Goal: Task Accomplishment & Management: Use online tool/utility

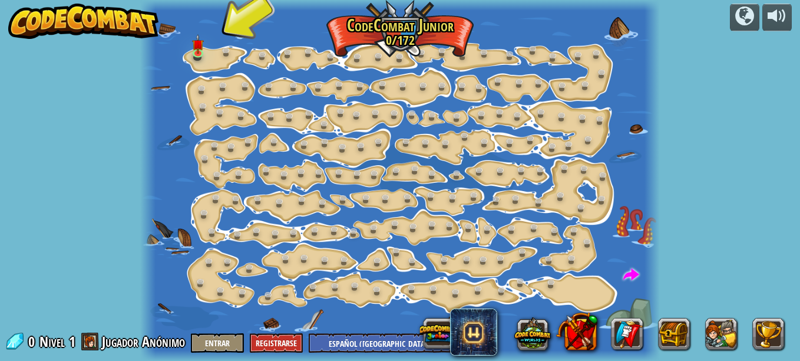
select select "es-419"
click at [197, 54] on link at bounding box center [201, 54] width 24 height 24
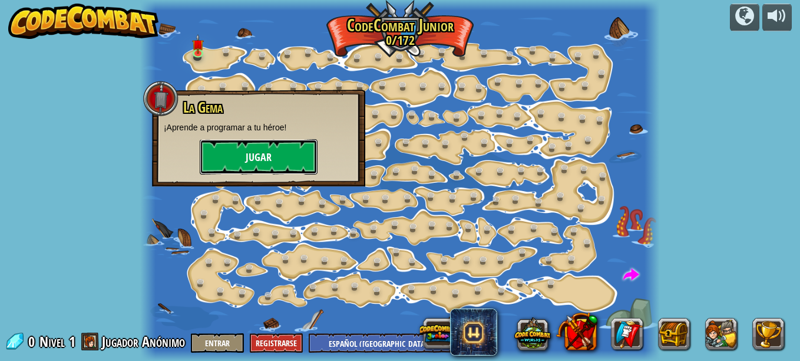
click at [297, 161] on button "Jugar" at bounding box center [259, 156] width 118 height 35
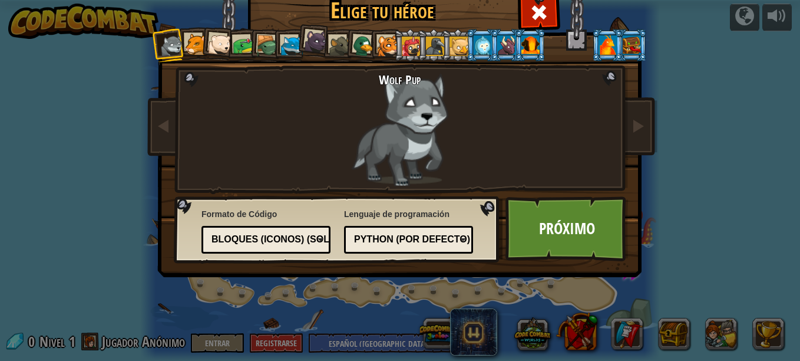
click at [313, 44] on div at bounding box center [316, 41] width 24 height 24
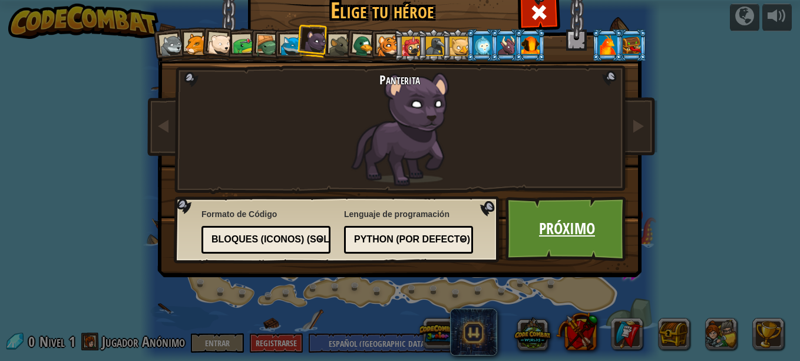
click at [534, 216] on link "Próximo" at bounding box center [566, 228] width 123 height 65
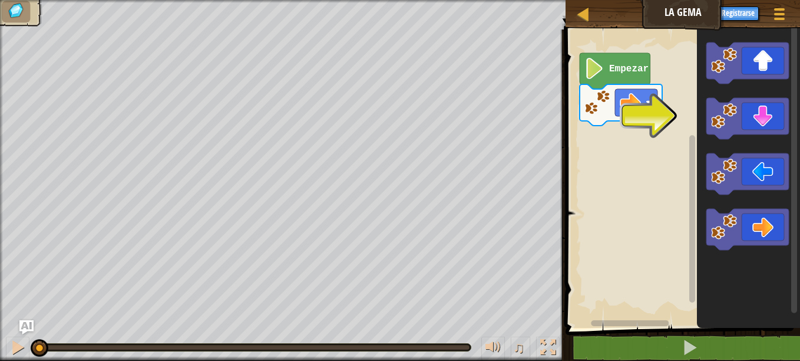
click at [749, 295] on icon "Espacio de trabajo de Blockly" at bounding box center [748, 176] width 103 height 304
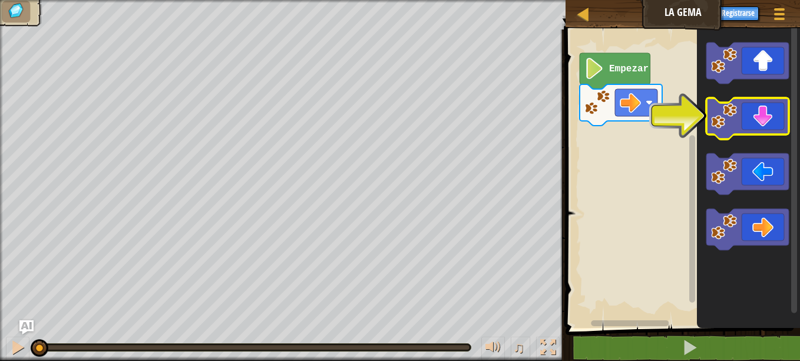
click at [717, 118] on image "Espacio de trabajo de Blockly" at bounding box center [724, 116] width 26 height 26
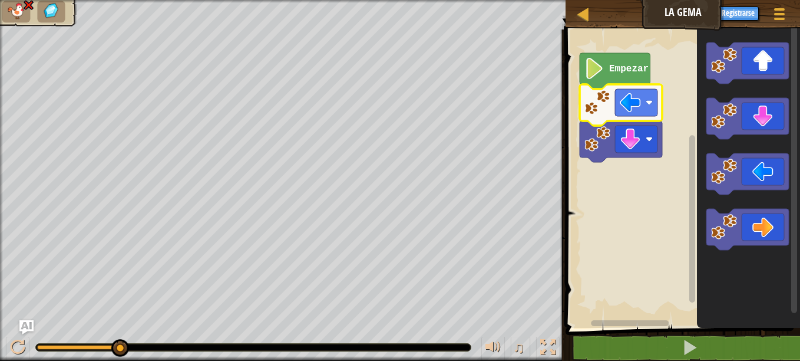
click at [700, 110] on icon "Espacio de trabajo de Blockly" at bounding box center [748, 176] width 103 height 304
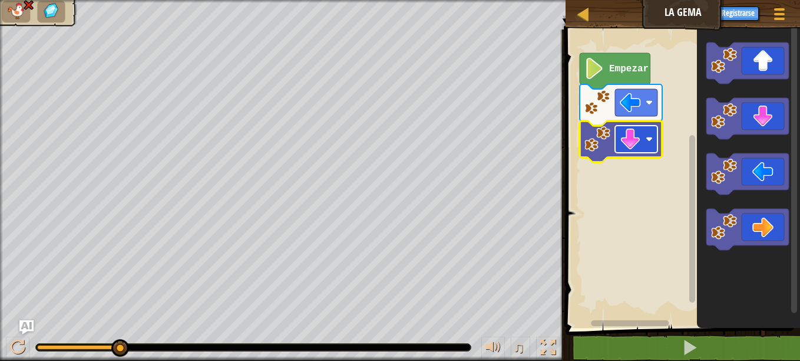
click at [636, 138] on image "Espacio de trabajo de Blockly" at bounding box center [630, 138] width 21 height 21
click at [646, 134] on rect "Espacio de trabajo de Blockly" at bounding box center [636, 138] width 42 height 27
click at [627, 136] on image "Espacio de trabajo de Blockly" at bounding box center [630, 138] width 21 height 21
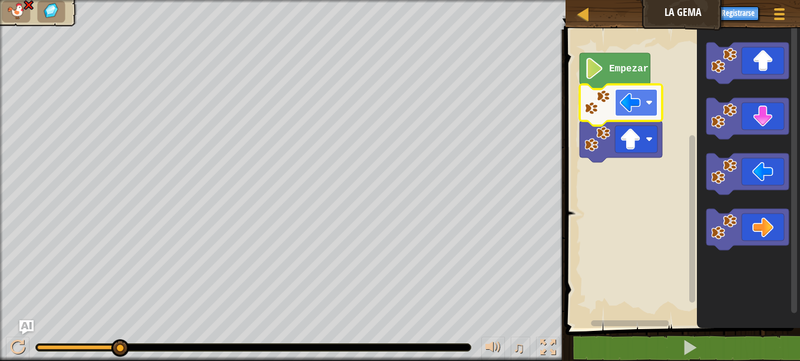
click at [634, 99] on image "Espacio de trabajo de Blockly" at bounding box center [630, 102] width 21 height 21
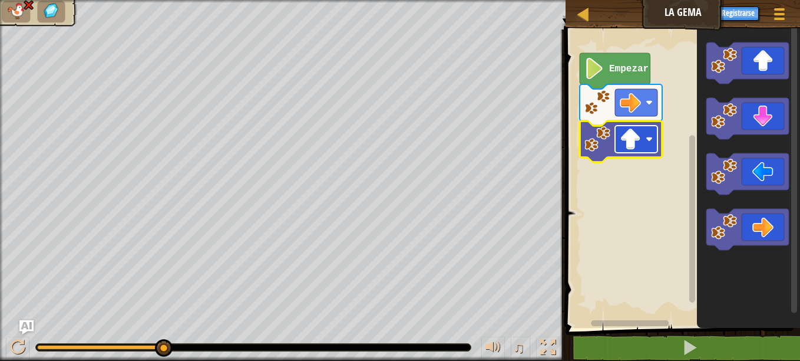
click at [641, 138] on image "Espacio de trabajo de Blockly" at bounding box center [630, 138] width 21 height 21
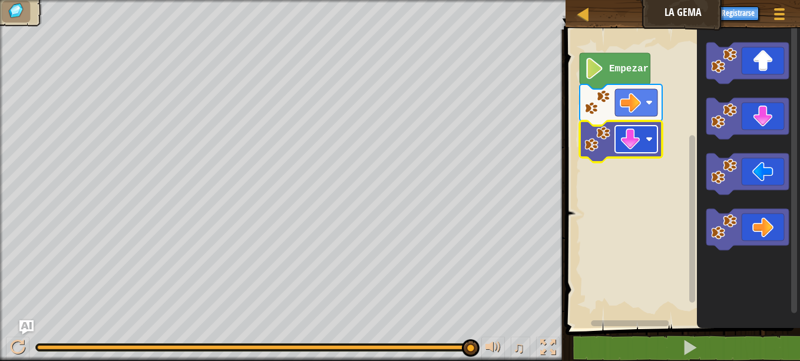
click at [622, 137] on image "Espacio de trabajo de Blockly" at bounding box center [630, 138] width 21 height 21
click at [640, 141] on image "Espacio de trabajo de Blockly" at bounding box center [630, 138] width 21 height 21
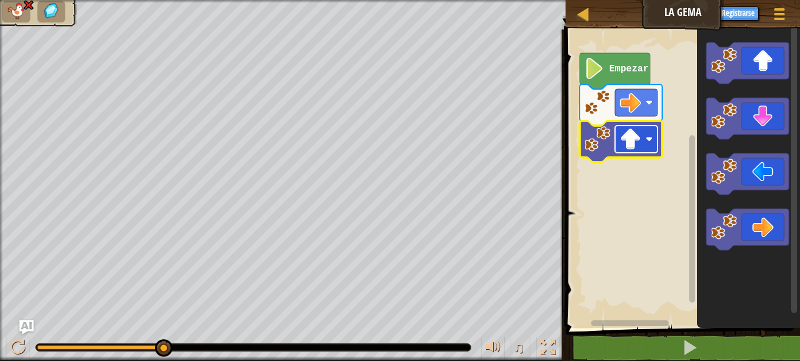
click at [636, 140] on image "Espacio de trabajo de Blockly" at bounding box center [630, 138] width 21 height 21
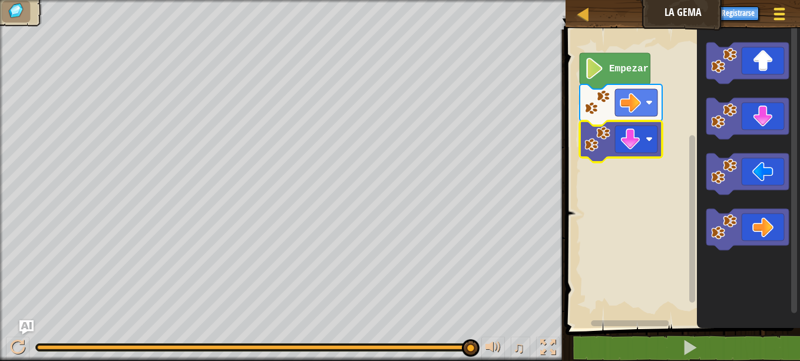
click at [776, 14] on span at bounding box center [779, 14] width 11 height 2
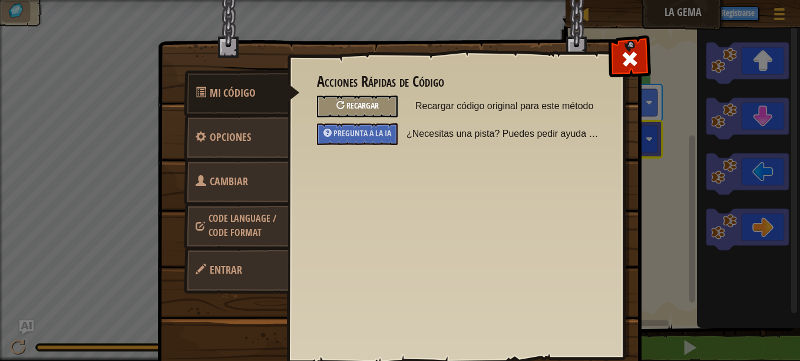
click at [355, 105] on span "Recargar" at bounding box center [362, 105] width 32 height 11
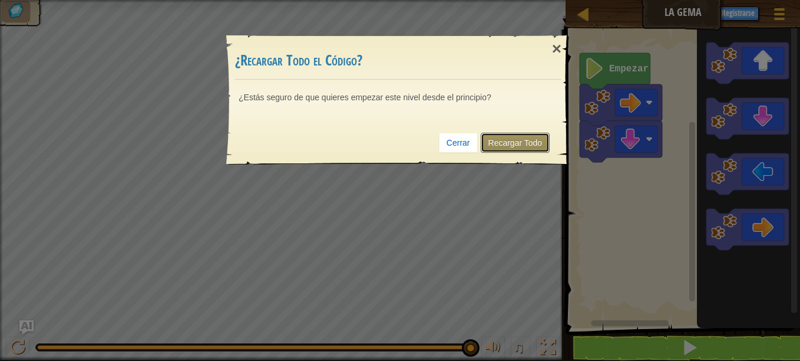
click at [495, 137] on link "Recargar Todo" at bounding box center [516, 143] width 70 height 20
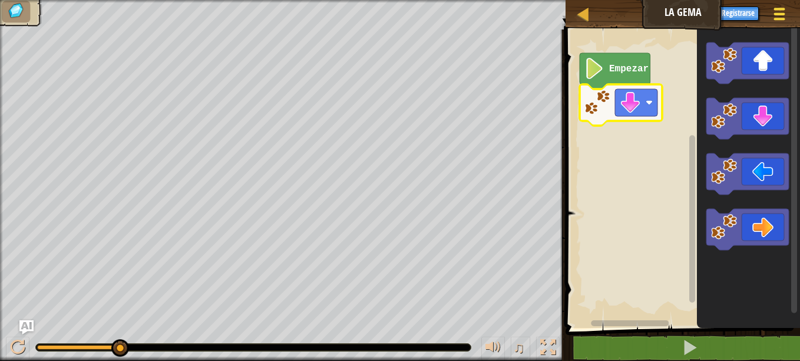
click at [776, 4] on button "Menú del Juego" at bounding box center [779, 16] width 31 height 29
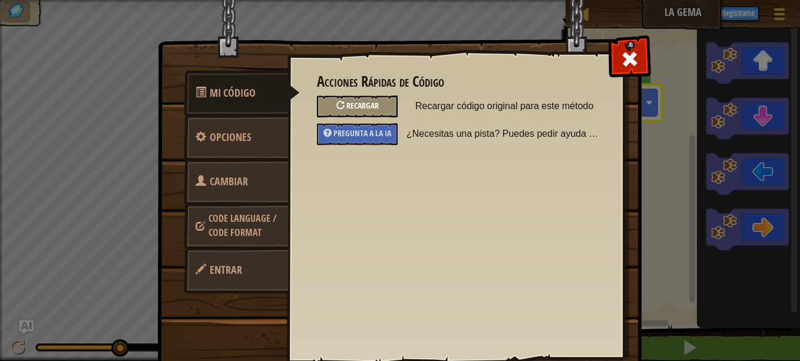
click at [357, 102] on span "Recargar" at bounding box center [362, 105] width 32 height 11
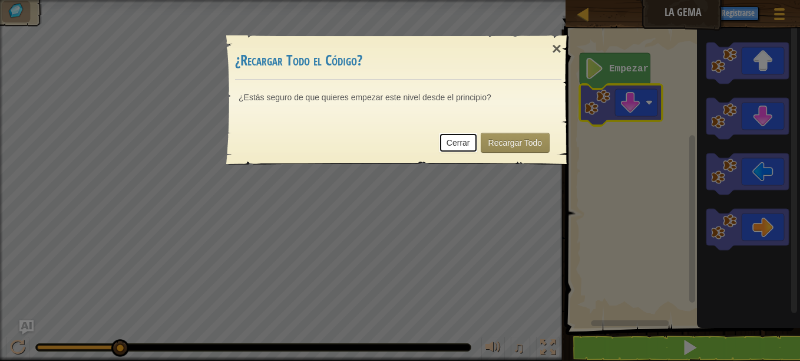
click at [459, 138] on link "Cerrar" at bounding box center [458, 143] width 39 height 20
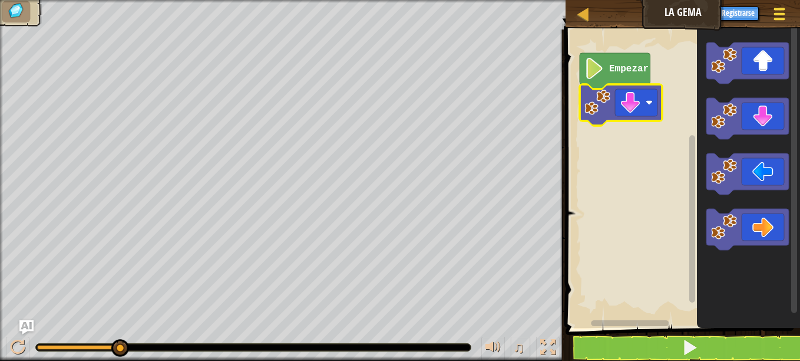
click at [781, 13] on span at bounding box center [779, 14] width 11 height 2
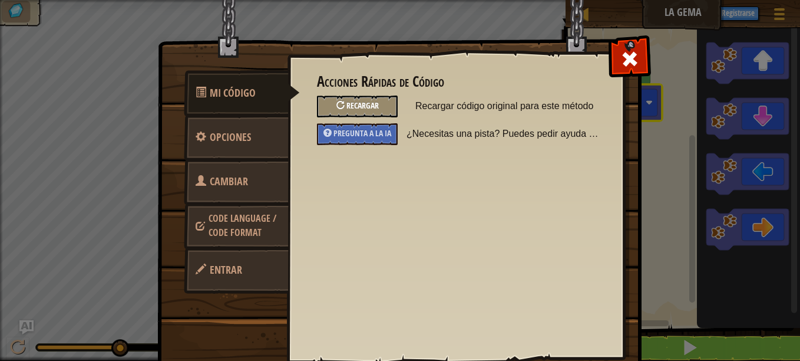
click at [353, 98] on div "Recargar" at bounding box center [357, 106] width 81 height 22
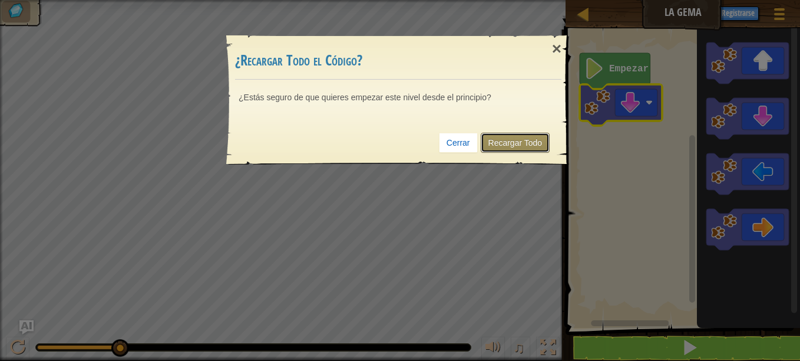
click at [520, 145] on link "Recargar Todo" at bounding box center [516, 143] width 70 height 20
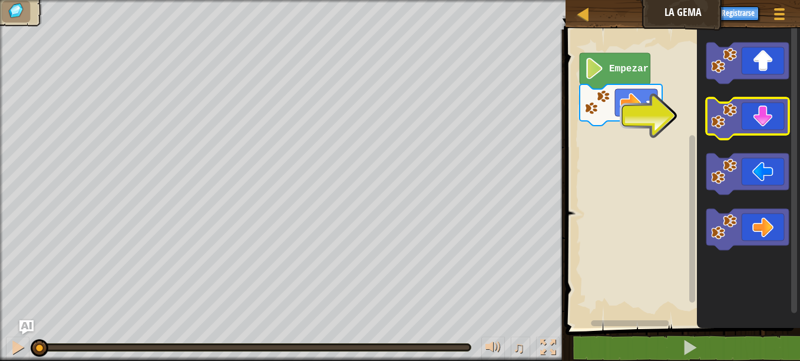
click at [748, 118] on icon "Espacio de trabajo de Blockly" at bounding box center [747, 118] width 82 height 41
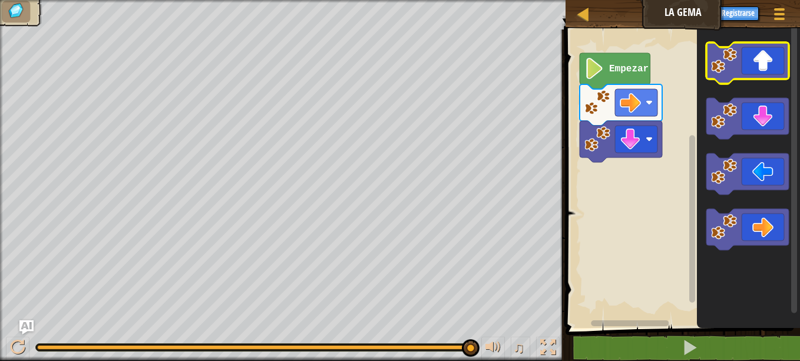
click at [763, 67] on icon "Espacio de trabajo de Blockly" at bounding box center [747, 62] width 82 height 41
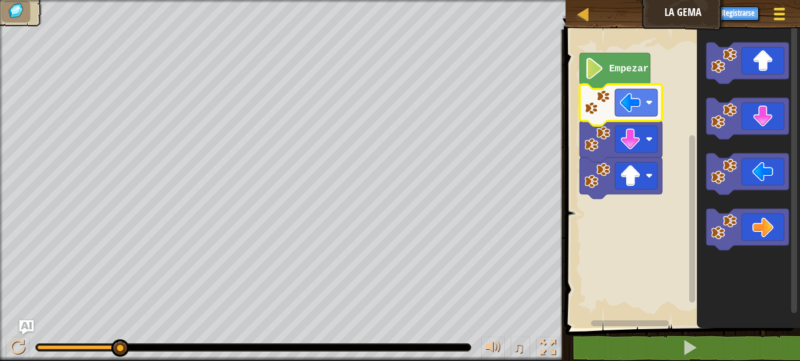
click at [774, 11] on div at bounding box center [779, 13] width 16 height 17
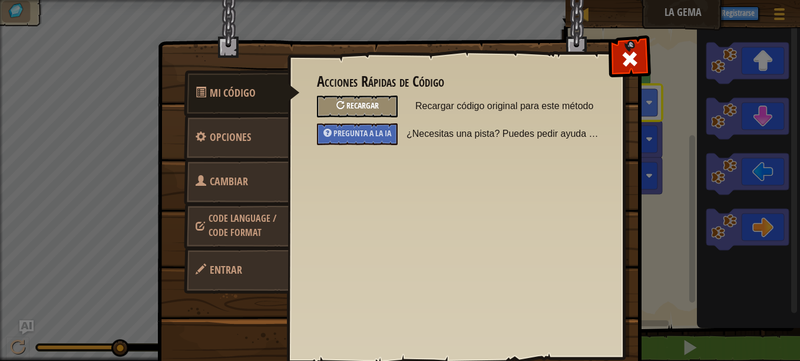
click at [347, 102] on span "Recargar" at bounding box center [362, 105] width 32 height 11
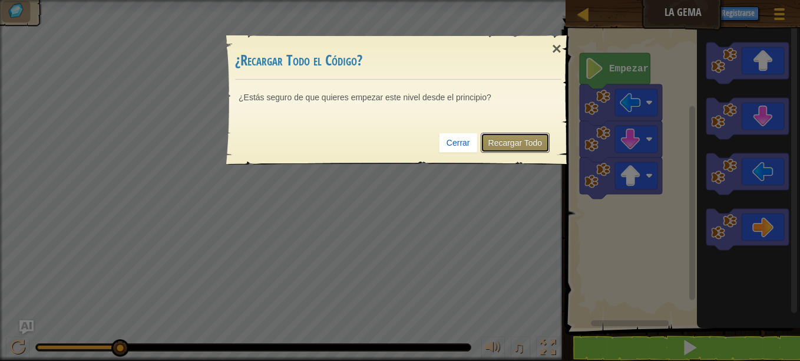
click at [540, 135] on link "Recargar Todo" at bounding box center [516, 143] width 70 height 20
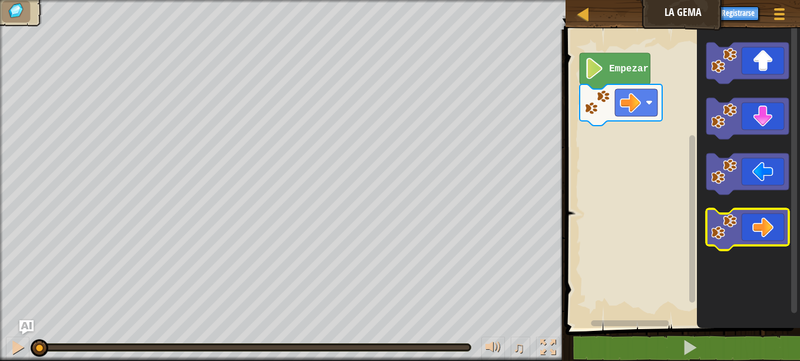
click at [757, 235] on icon "Espacio de trabajo de Blockly" at bounding box center [747, 229] width 82 height 41
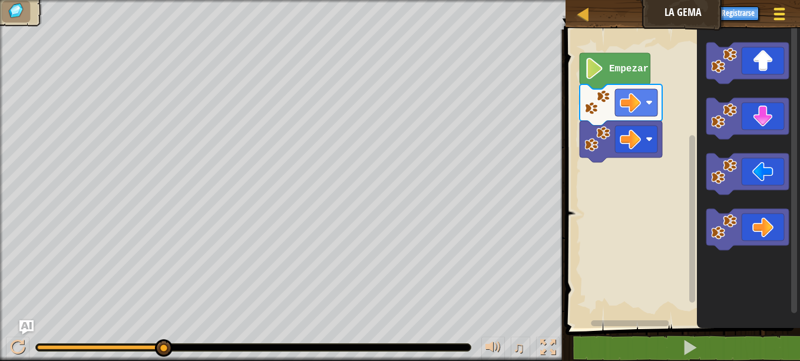
click at [771, 18] on div at bounding box center [779, 13] width 16 height 17
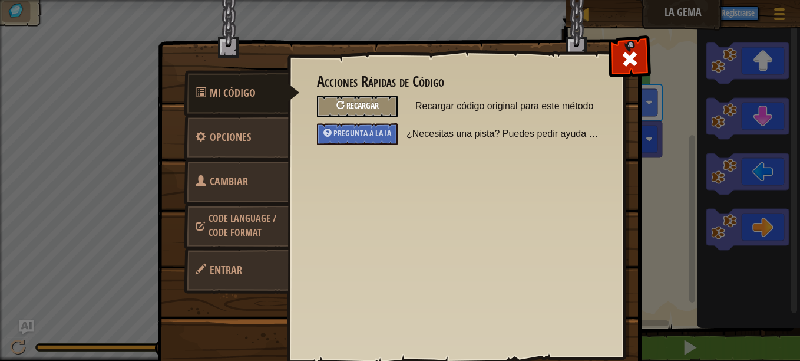
click at [369, 95] on div "Recargar" at bounding box center [357, 106] width 81 height 22
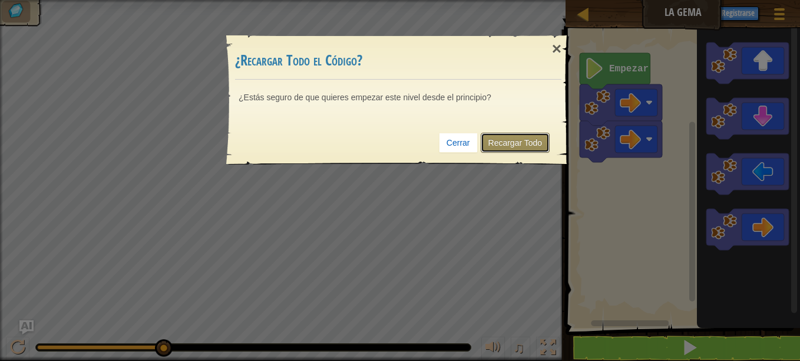
click at [507, 144] on link "Recargar Todo" at bounding box center [516, 143] width 70 height 20
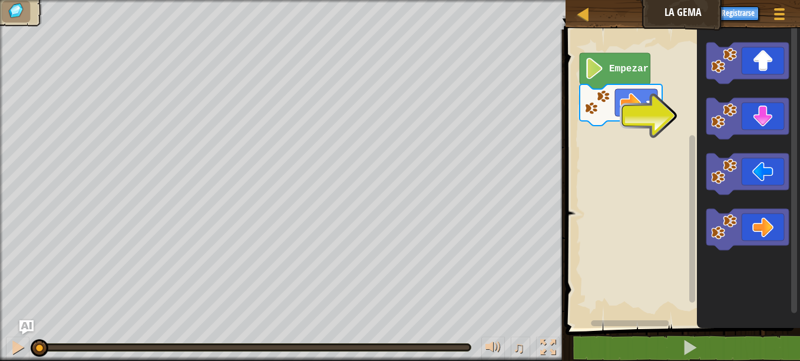
click at [596, 72] on image "Espacio de trabajo de Blockly" at bounding box center [594, 68] width 20 height 21
click at [593, 67] on image "Espacio de trabajo de Blockly" at bounding box center [594, 68] width 20 height 21
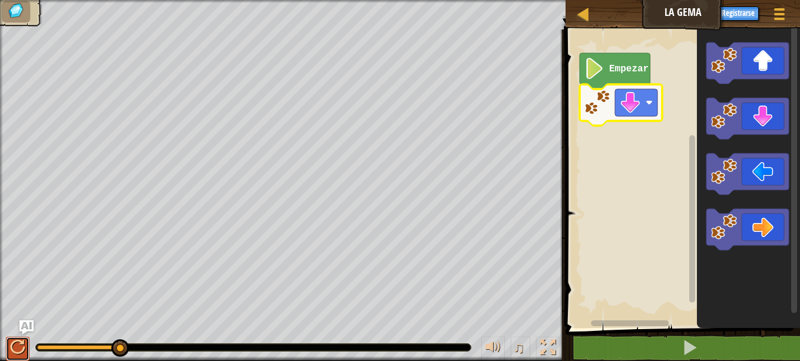
drag, startPoint x: 779, startPoint y: 6, endPoint x: 15, endPoint y: 342, distance: 834.6
click at [15, 342] on div at bounding box center [17, 346] width 15 height 15
click at [18, 339] on div at bounding box center [17, 346] width 15 height 15
click at [781, 6] on div at bounding box center [779, 13] width 16 height 17
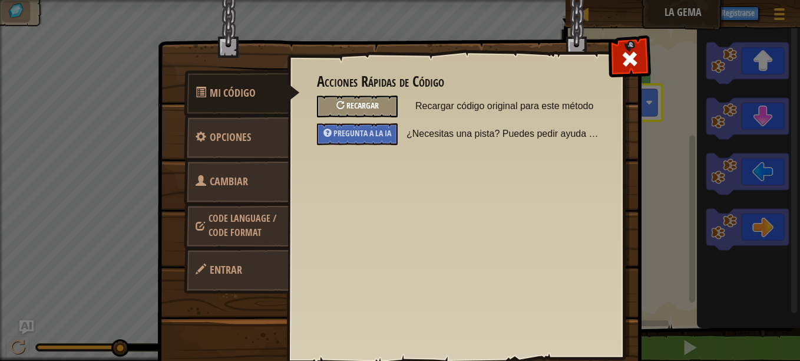
click at [340, 113] on div "Recargar" at bounding box center [357, 106] width 81 height 22
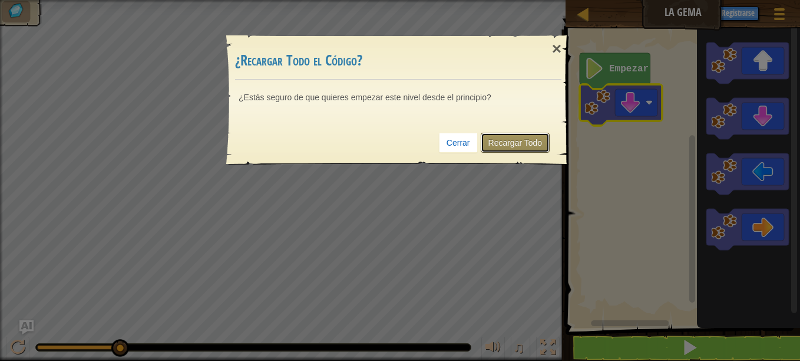
click at [504, 137] on link "Recargar Todo" at bounding box center [516, 143] width 70 height 20
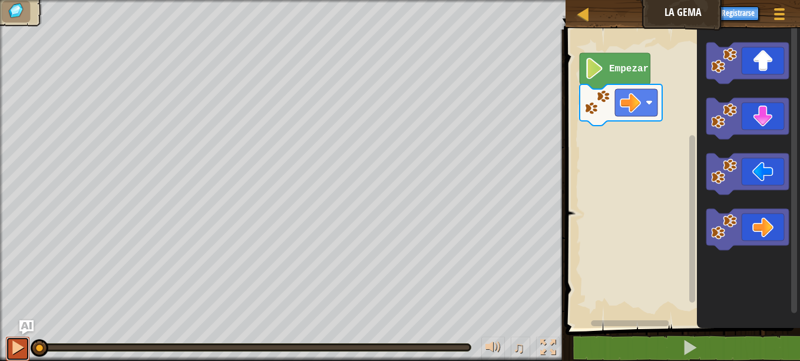
click at [8, 352] on button at bounding box center [18, 348] width 24 height 24
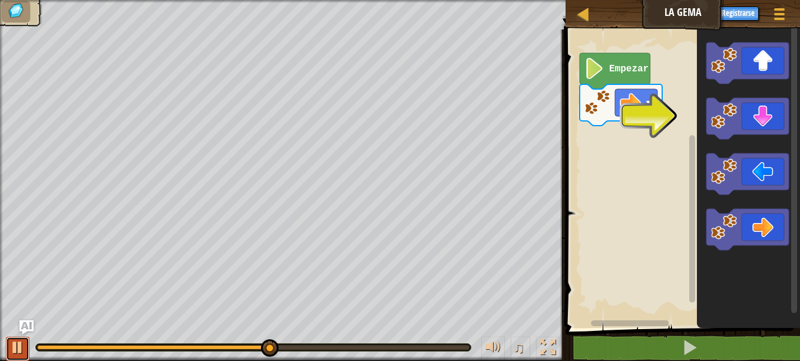
click at [8, 350] on button at bounding box center [18, 348] width 24 height 24
click at [18, 354] on div at bounding box center [17, 346] width 15 height 15
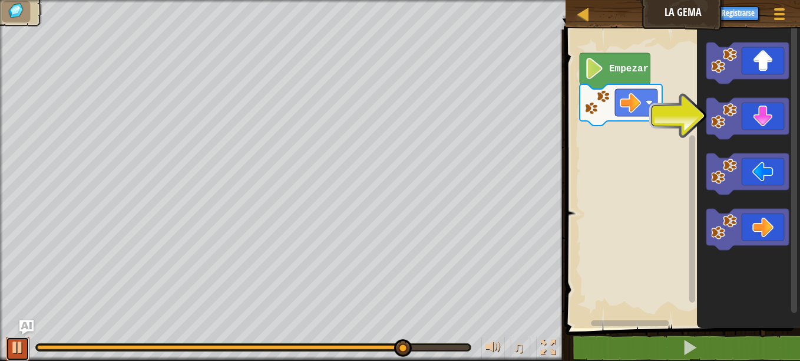
click at [15, 348] on div at bounding box center [17, 346] width 15 height 15
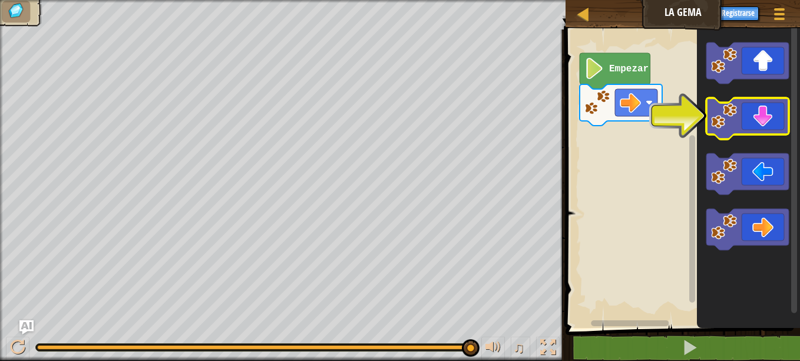
click at [762, 119] on icon "Espacio de trabajo de Blockly" at bounding box center [747, 118] width 82 height 41
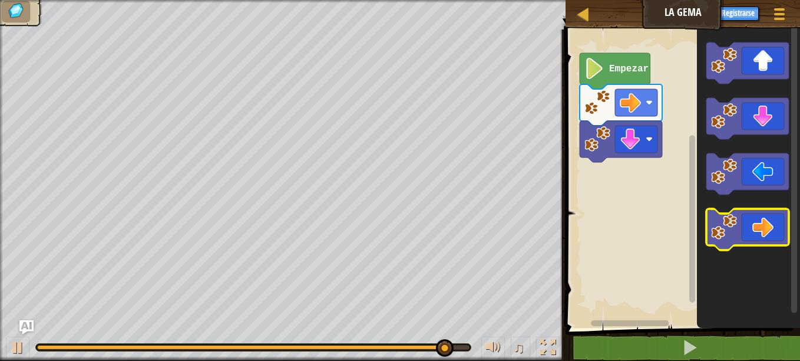
click at [748, 230] on icon "Espacio de trabajo de Blockly" at bounding box center [747, 229] width 82 height 41
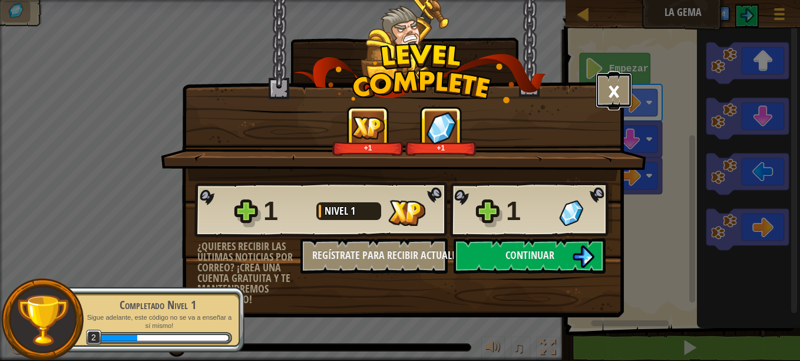
click at [611, 83] on button "×" at bounding box center [614, 89] width 37 height 35
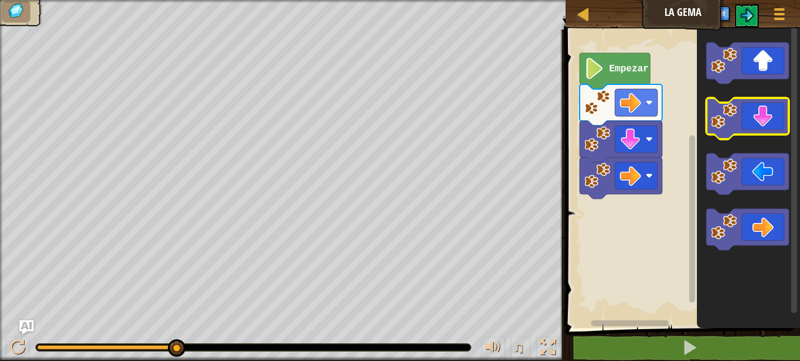
click at [743, 124] on icon "Espacio de trabajo de Blockly" at bounding box center [747, 118] width 82 height 41
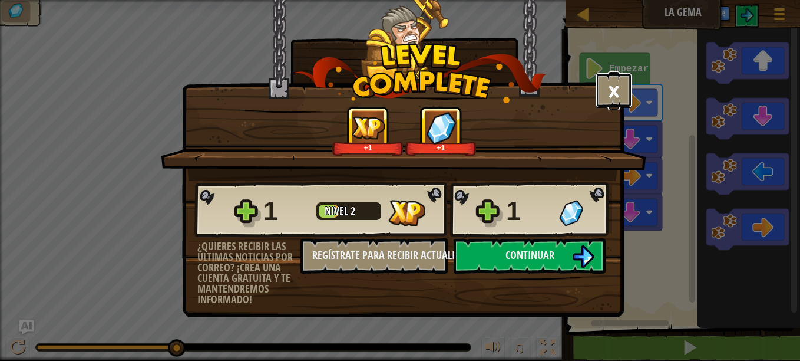
click at [608, 91] on button "×" at bounding box center [614, 89] width 37 height 35
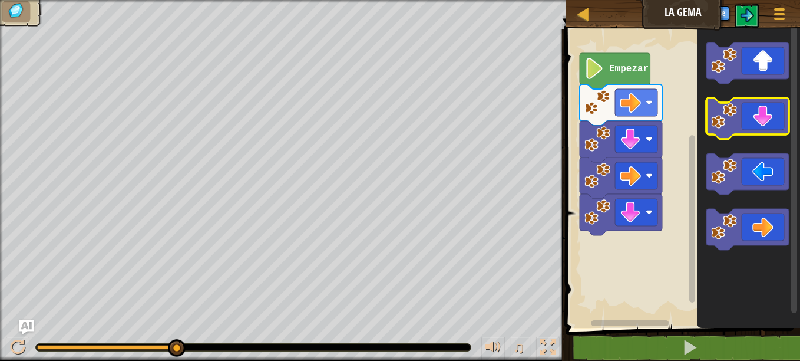
click at [760, 114] on icon "Espacio de trabajo de Blockly" at bounding box center [747, 118] width 82 height 41
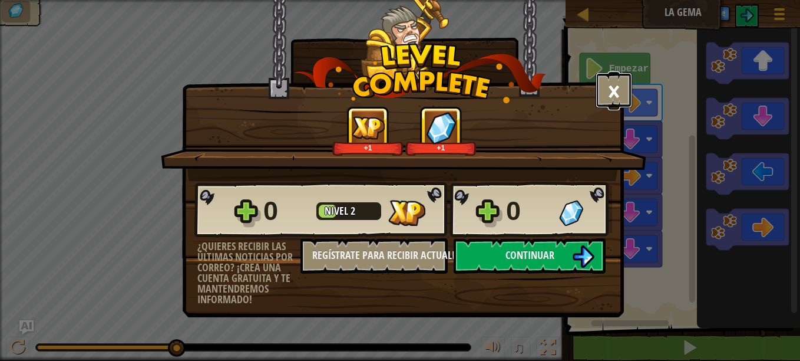
click at [610, 85] on button "×" at bounding box center [614, 89] width 37 height 35
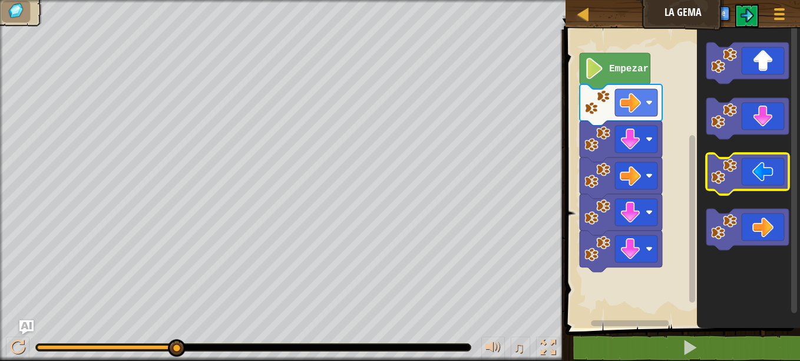
click at [763, 172] on icon "Espacio de trabajo de Blockly" at bounding box center [747, 173] width 82 height 41
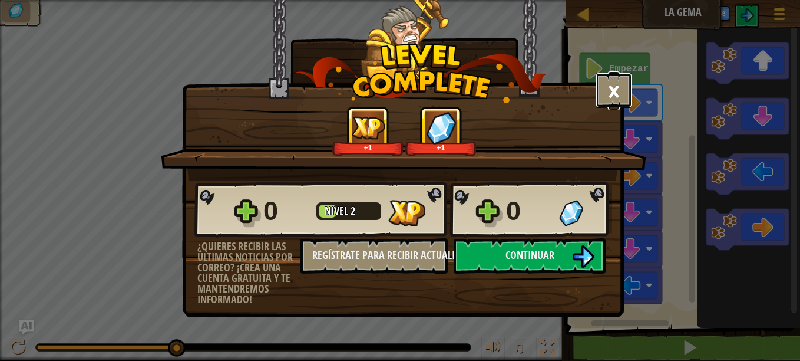
click at [607, 84] on button "×" at bounding box center [614, 89] width 37 height 35
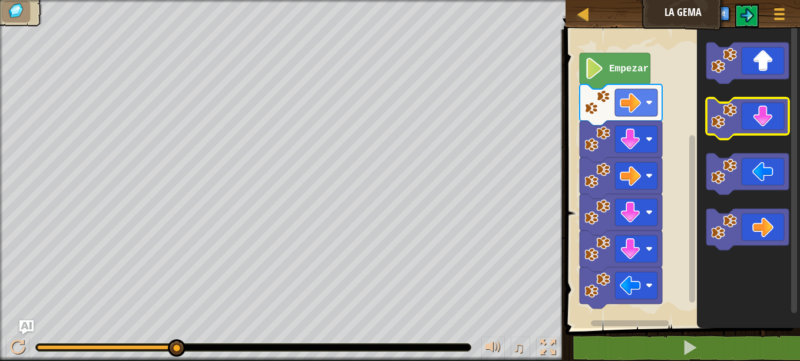
click at [760, 114] on icon "Espacio de trabajo de Blockly" at bounding box center [747, 118] width 82 height 41
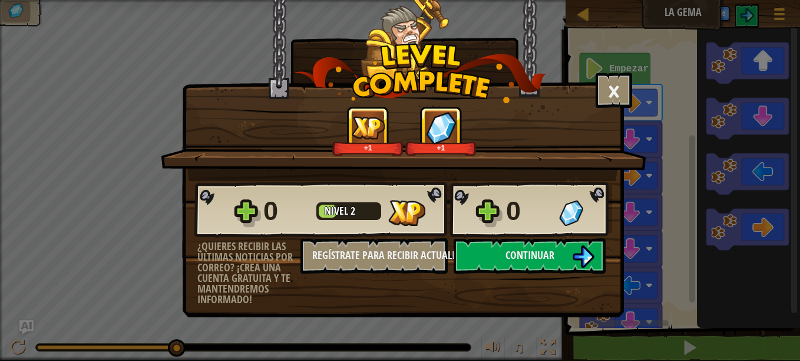
click at [537, 213] on div "0" at bounding box center [529, 211] width 46 height 38
click at [573, 209] on img at bounding box center [571, 213] width 24 height 26
click at [566, 250] on button "Continuar" at bounding box center [530, 255] width 152 height 35
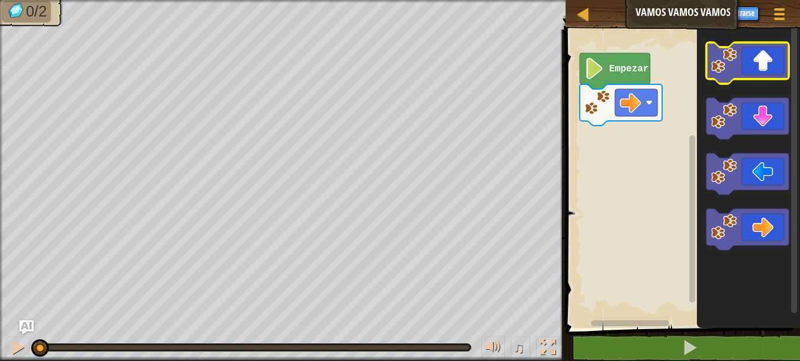
click at [757, 63] on icon "Espacio de trabajo de Blockly" at bounding box center [747, 62] width 82 height 41
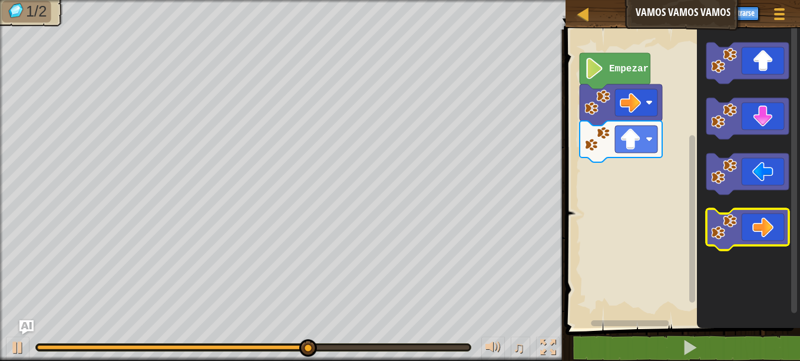
click at [749, 224] on icon "Espacio de trabajo de Blockly" at bounding box center [747, 229] width 82 height 41
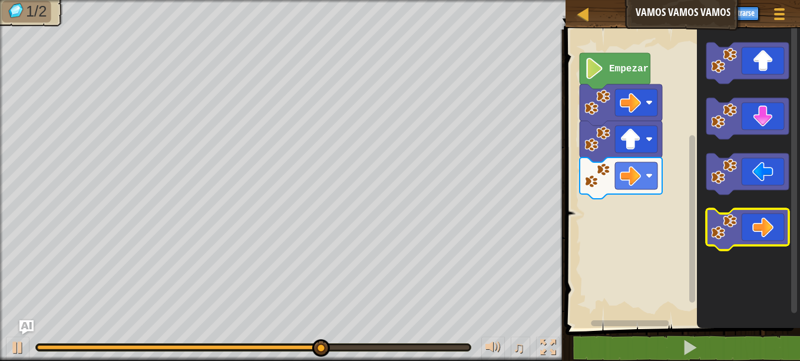
click at [753, 232] on icon "Espacio de trabajo de Blockly" at bounding box center [747, 229] width 82 height 41
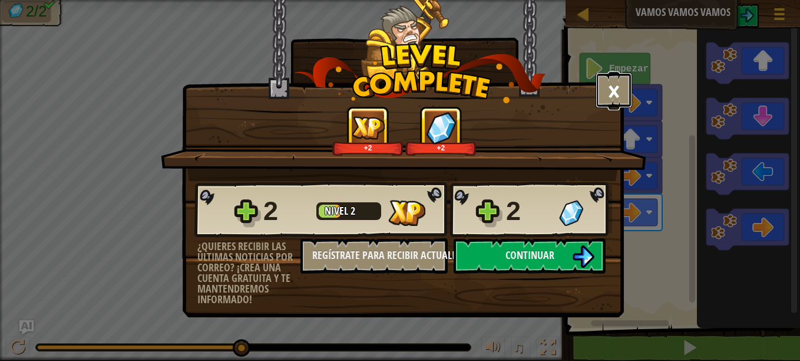
click at [610, 95] on button "×" at bounding box center [614, 89] width 37 height 35
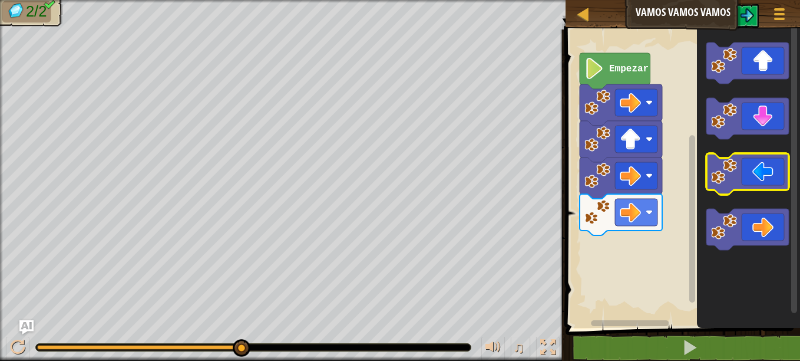
click at [762, 175] on icon "Espacio de trabajo de Blockly" at bounding box center [747, 173] width 82 height 41
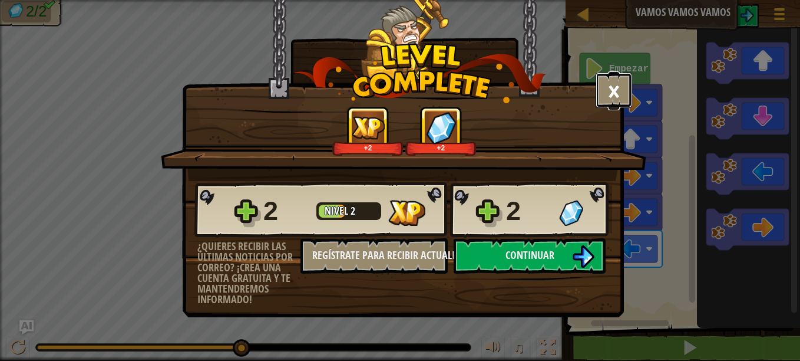
click at [610, 84] on button "×" at bounding box center [614, 89] width 37 height 35
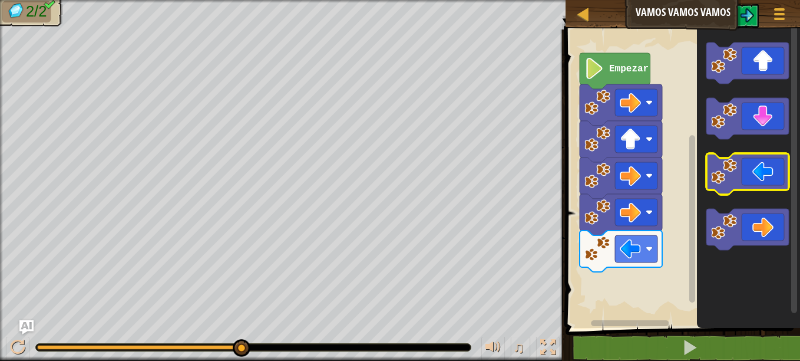
click at [746, 170] on icon "Espacio de trabajo de Blockly" at bounding box center [747, 173] width 82 height 41
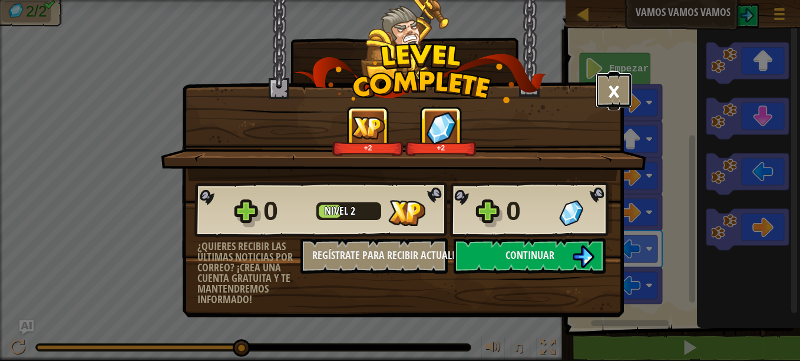
click at [615, 85] on button "×" at bounding box center [614, 89] width 37 height 35
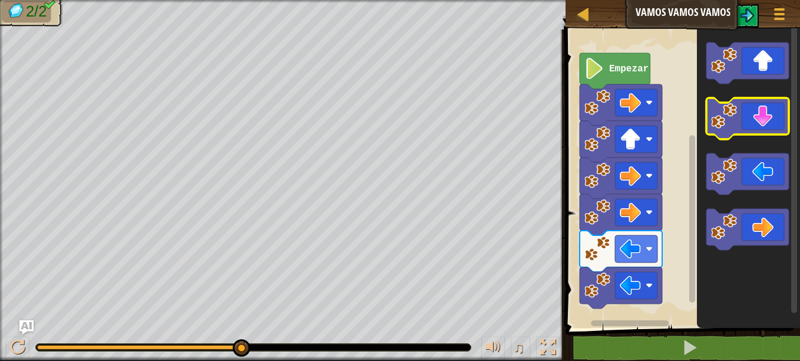
click at [743, 127] on icon "Espacio de trabajo de Blockly" at bounding box center [747, 118] width 82 height 41
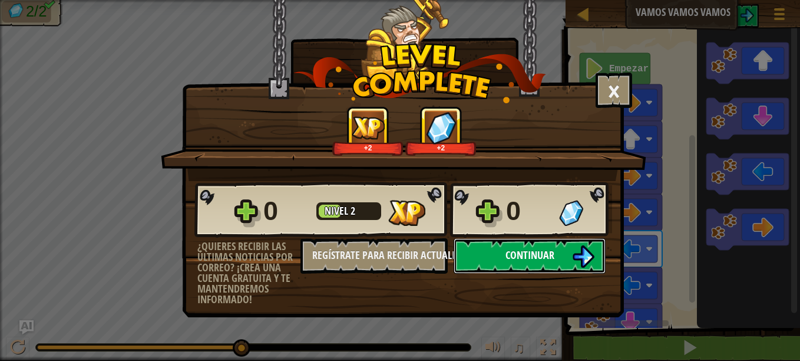
click at [511, 251] on span "Continuar" at bounding box center [529, 254] width 49 height 15
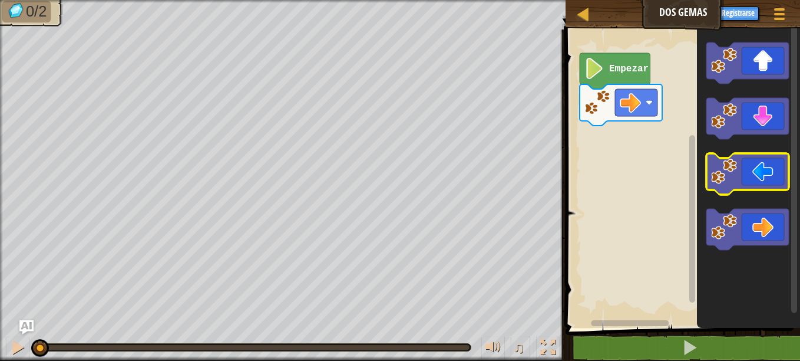
click at [750, 171] on icon "Espacio de trabajo de Blockly" at bounding box center [747, 173] width 82 height 41
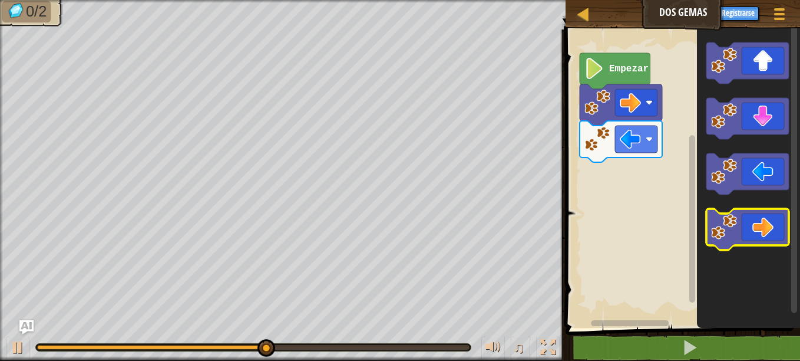
click at [745, 232] on icon "Espacio de trabajo de Blockly" at bounding box center [747, 229] width 82 height 41
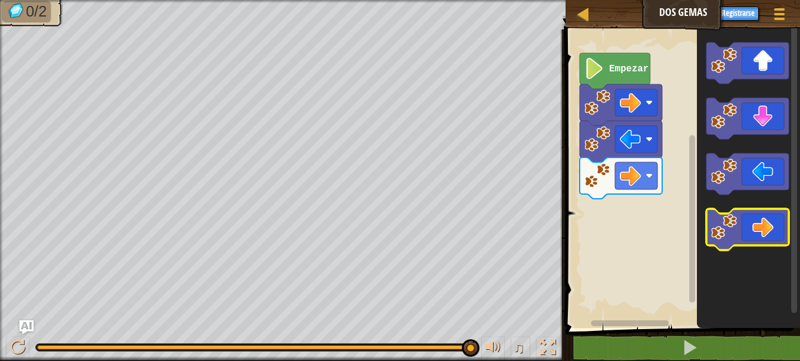
click at [756, 223] on icon "Espacio de trabajo de Blockly" at bounding box center [747, 229] width 82 height 41
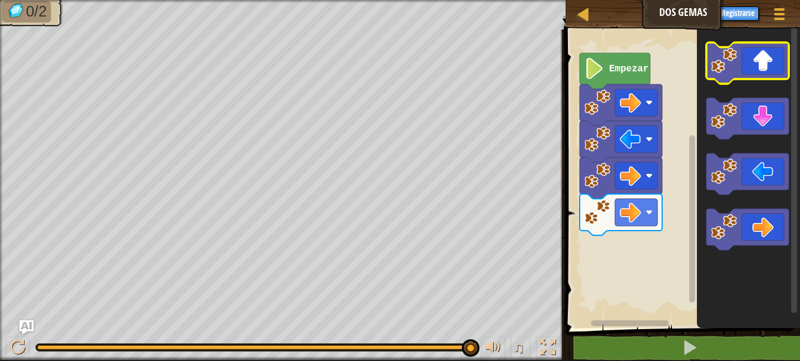
click at [755, 70] on icon "Espacio de trabajo de Blockly" at bounding box center [747, 62] width 82 height 41
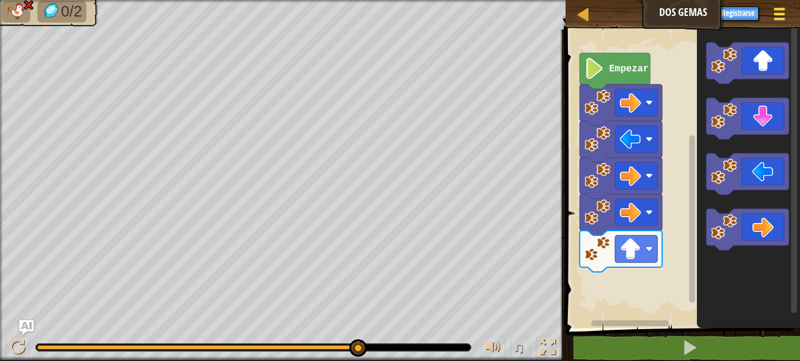
click at [779, 19] on span at bounding box center [779, 19] width 11 height 2
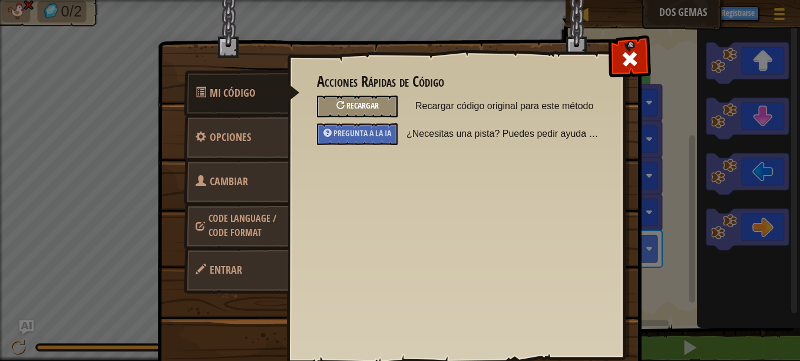
click at [354, 108] on span "Recargar" at bounding box center [362, 105] width 32 height 11
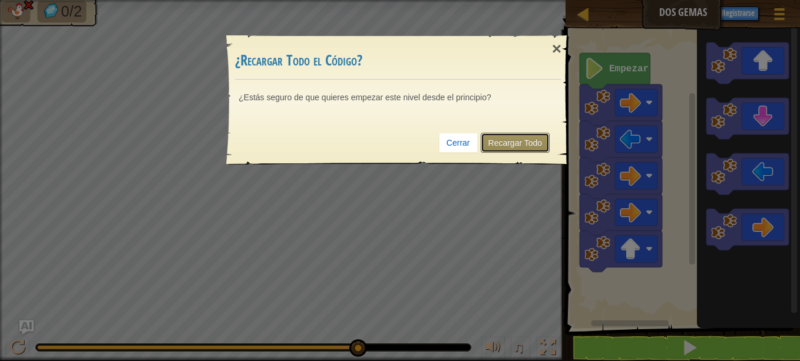
click at [503, 137] on link "Recargar Todo" at bounding box center [516, 143] width 70 height 20
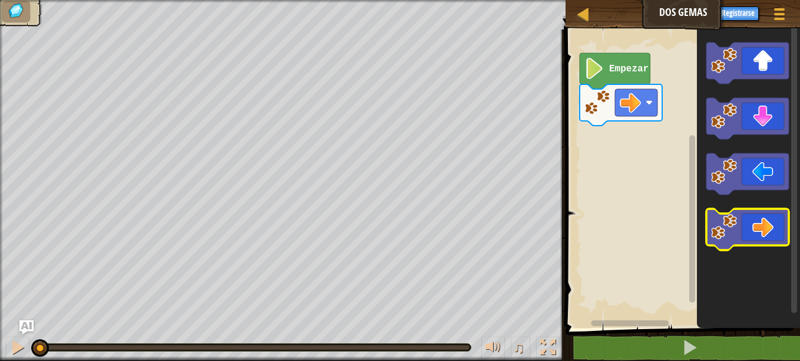
click at [746, 221] on icon "Espacio de trabajo de Blockly" at bounding box center [747, 229] width 82 height 41
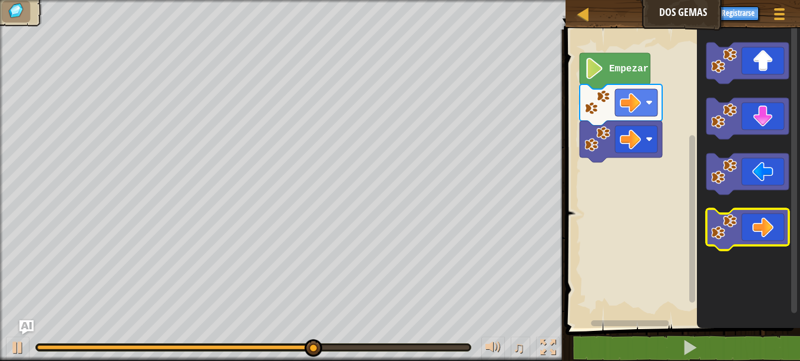
click at [760, 229] on icon "Espacio de trabajo de Blockly" at bounding box center [747, 229] width 82 height 41
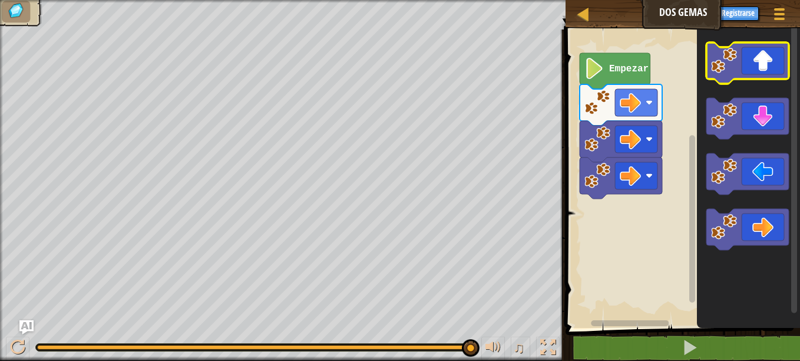
click at [743, 57] on icon "Espacio de trabajo de Blockly" at bounding box center [747, 62] width 82 height 41
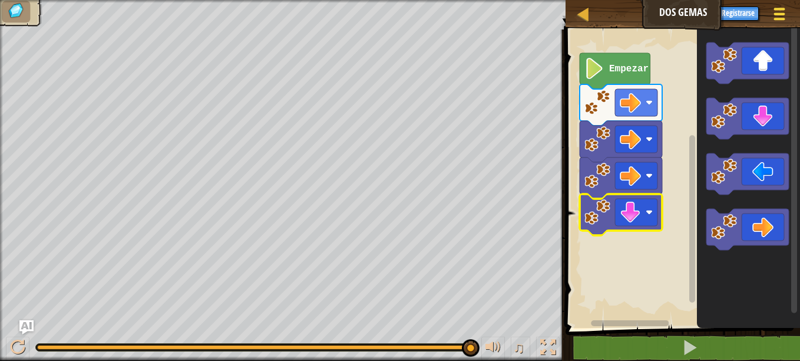
click at [781, 14] on span at bounding box center [779, 14] width 11 height 2
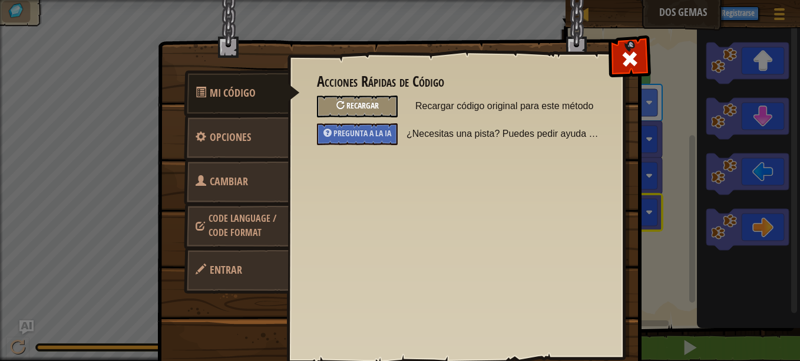
click at [339, 101] on div at bounding box center [340, 105] width 8 height 8
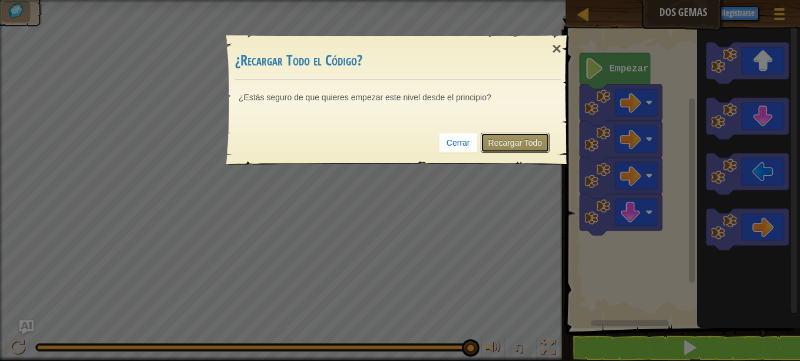
click at [503, 147] on link "Recargar Todo" at bounding box center [516, 143] width 70 height 20
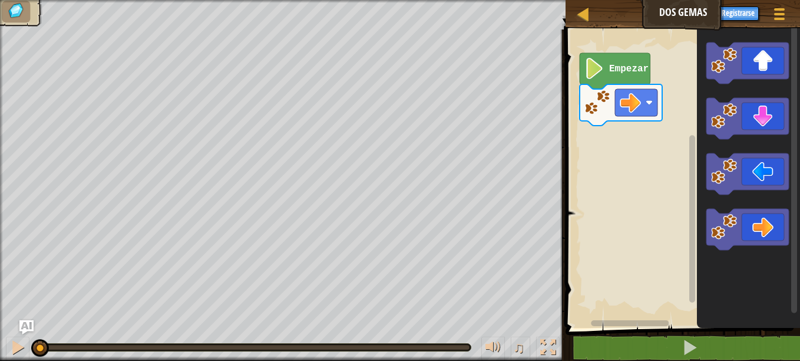
click at [678, 211] on rect "Espacio de trabajo de Blockly" at bounding box center [681, 176] width 238 height 304
click at [751, 229] on icon "Espacio de trabajo de Blockly" at bounding box center [747, 229] width 82 height 41
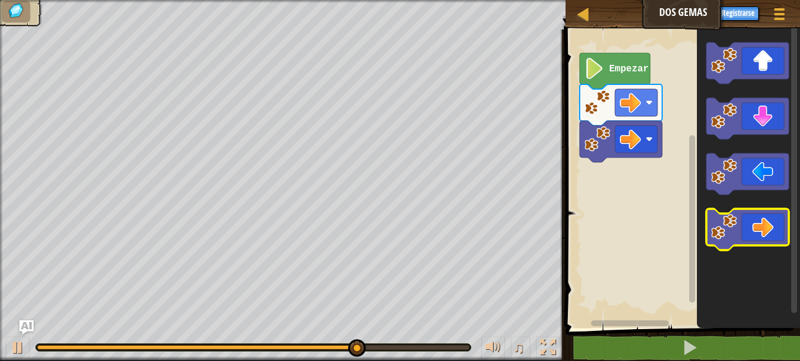
click at [759, 231] on icon "Espacio de trabajo de Blockly" at bounding box center [747, 229] width 82 height 41
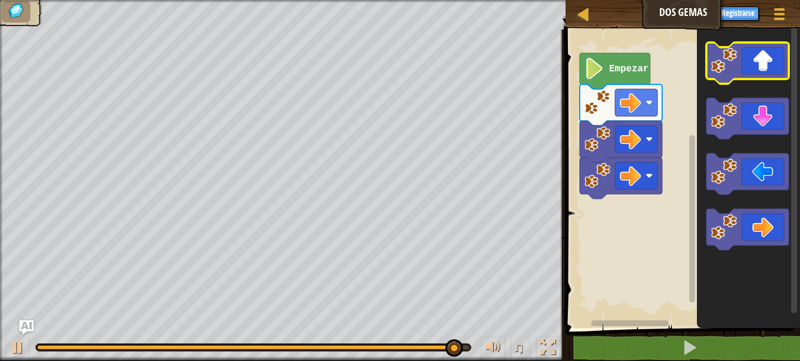
click at [760, 61] on icon "Espacio de trabajo de Blockly" at bounding box center [747, 62] width 82 height 41
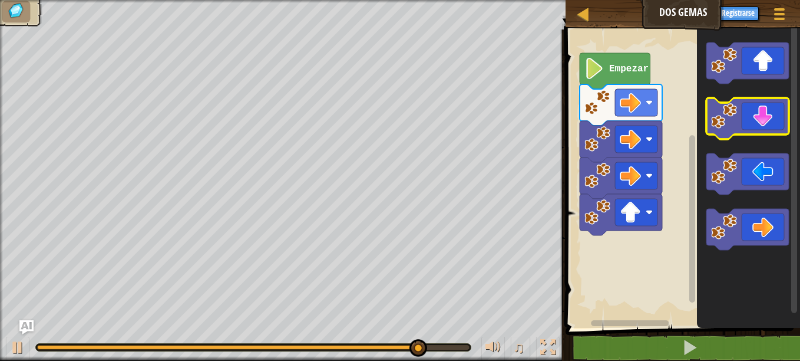
click at [762, 120] on icon "Espacio de trabajo de Blockly" at bounding box center [747, 118] width 82 height 41
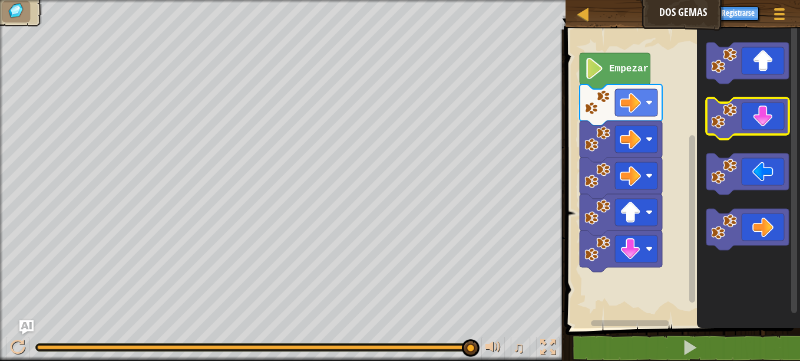
click at [758, 126] on icon "Espacio de trabajo de Blockly" at bounding box center [747, 118] width 82 height 41
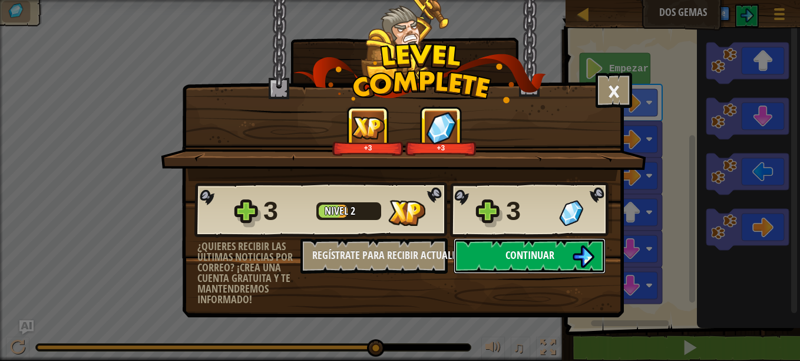
click at [547, 251] on span "Continuar" at bounding box center [529, 254] width 49 height 15
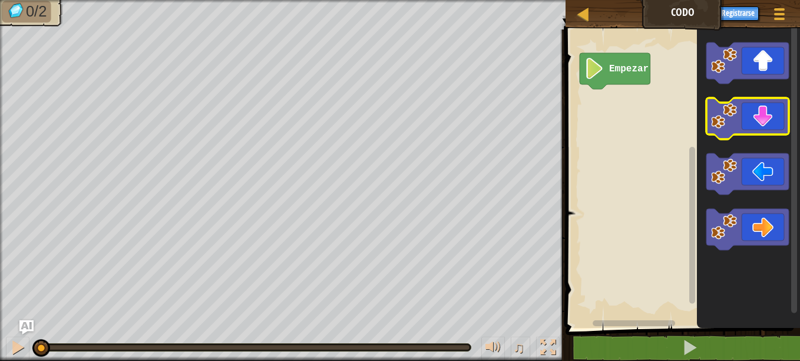
click at [760, 118] on icon "Espacio de trabajo de Blockly" at bounding box center [747, 118] width 82 height 41
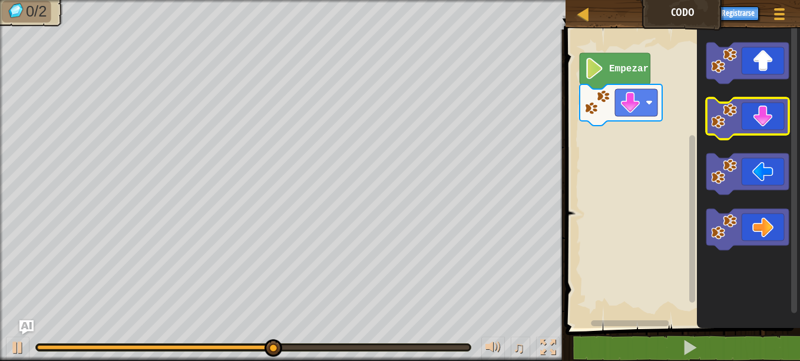
click at [757, 130] on icon "Espacio de trabajo de Blockly" at bounding box center [747, 118] width 82 height 41
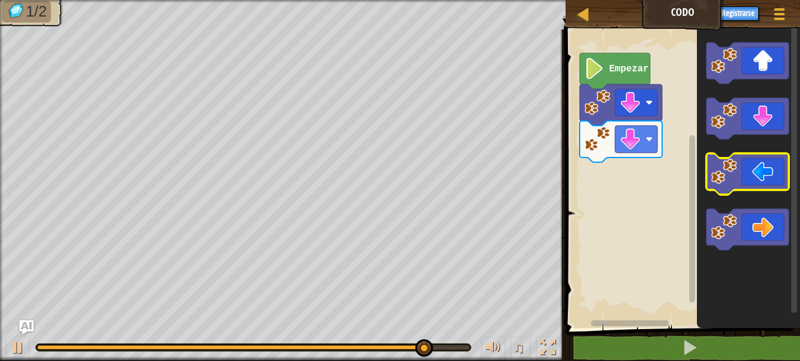
click at [759, 172] on icon "Espacio de trabajo de Blockly" at bounding box center [747, 173] width 82 height 41
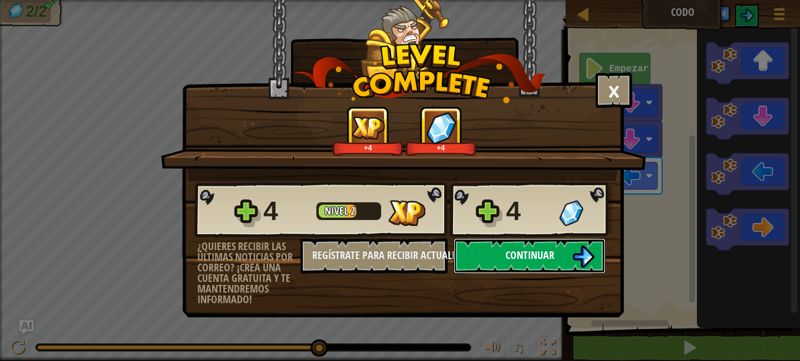
click at [567, 246] on button "Continuar" at bounding box center [530, 255] width 152 height 35
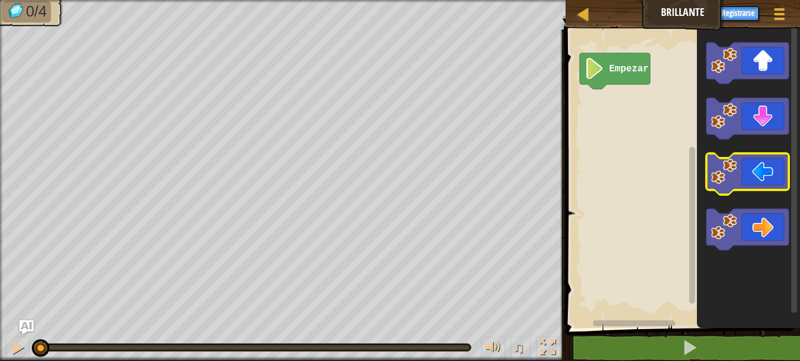
click at [762, 178] on icon "Espacio de trabajo de Blockly" at bounding box center [747, 173] width 82 height 41
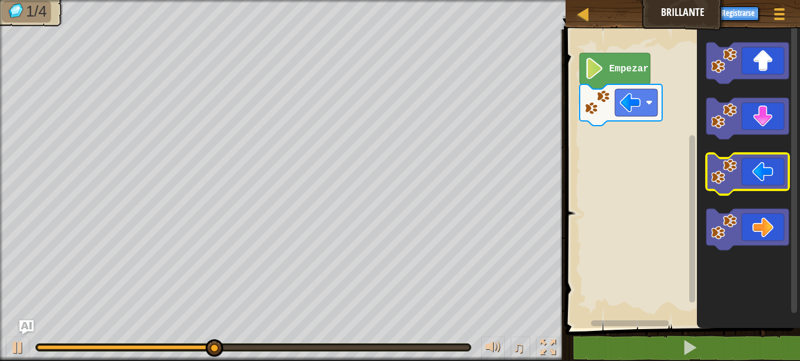
click at [758, 183] on icon "Espacio de trabajo de Blockly" at bounding box center [747, 173] width 82 height 41
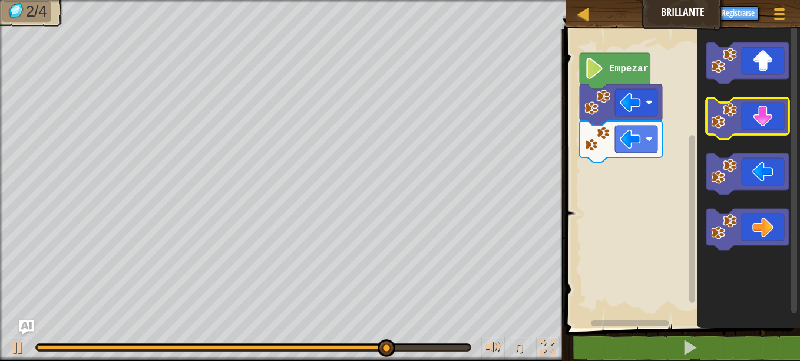
click at [765, 123] on icon "Espacio de trabajo de Blockly" at bounding box center [747, 118] width 82 height 41
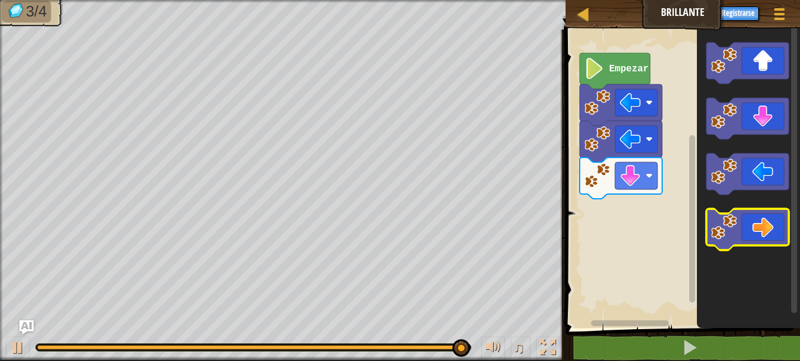
click at [764, 227] on icon "Espacio de trabajo de Blockly" at bounding box center [747, 229] width 82 height 41
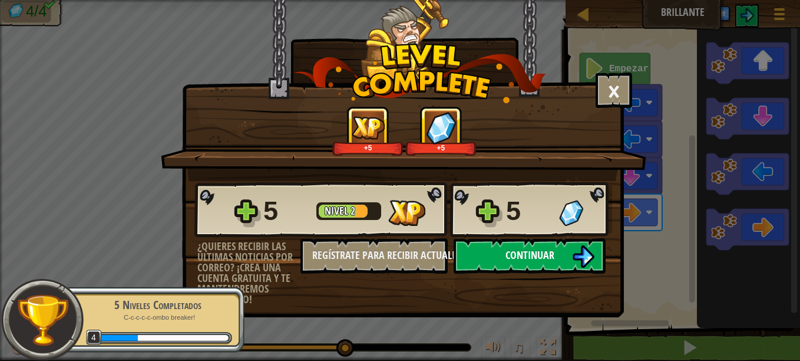
click at [536, 259] on span "Continuar" at bounding box center [529, 254] width 49 height 15
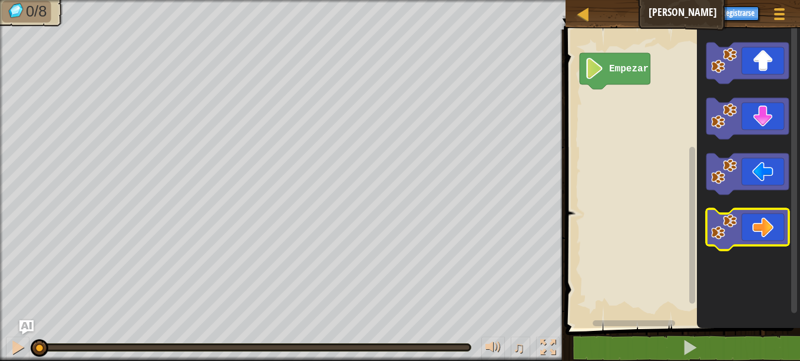
click at [763, 229] on icon "Espacio de trabajo de Blockly" at bounding box center [747, 229] width 82 height 41
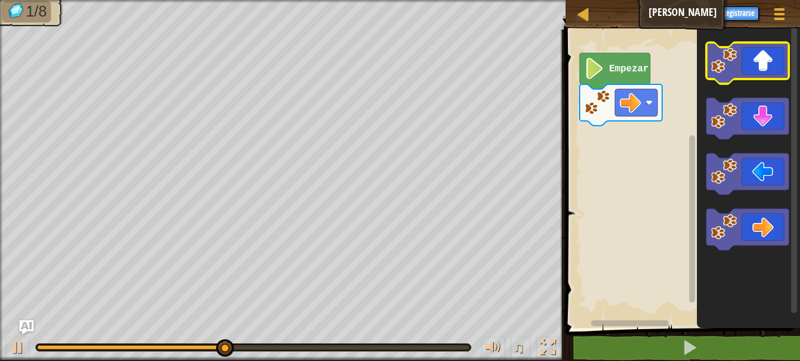
click at [754, 65] on icon "Espacio de trabajo de Blockly" at bounding box center [747, 62] width 82 height 41
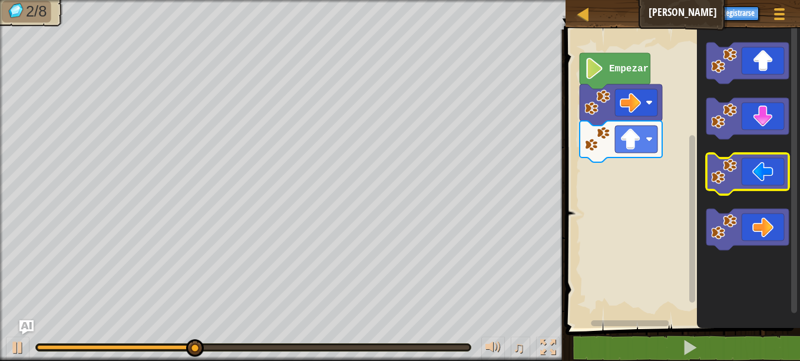
click at [745, 177] on icon "Espacio de trabajo de Blockly" at bounding box center [747, 173] width 82 height 41
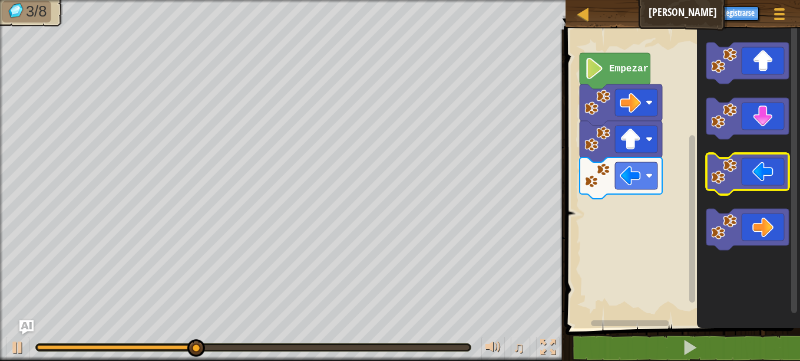
click at [745, 177] on icon "Espacio de trabajo de Blockly" at bounding box center [747, 173] width 82 height 41
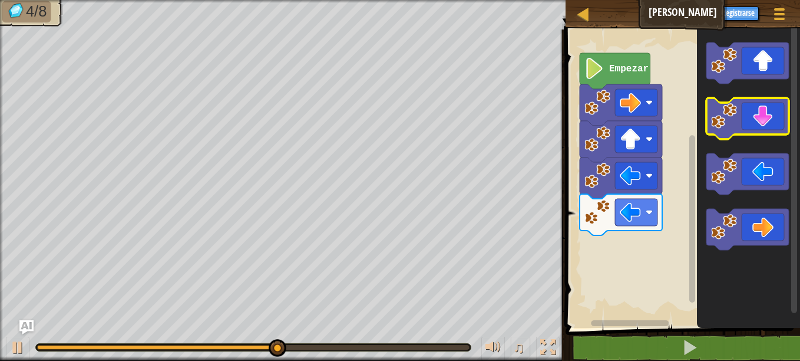
click at [758, 113] on icon "Espacio de trabajo de Blockly" at bounding box center [747, 118] width 82 height 41
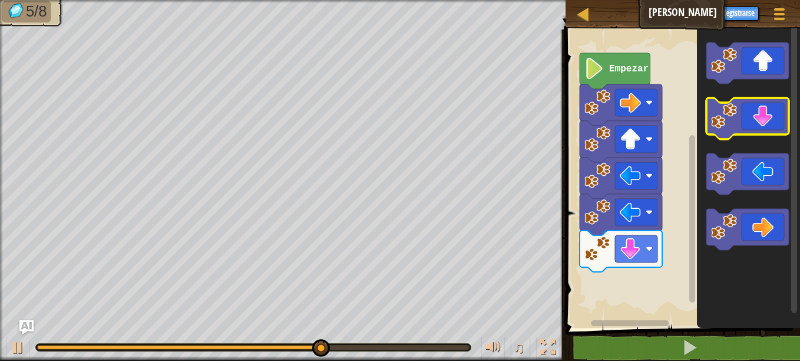
click at [758, 113] on icon "Espacio de trabajo de Blockly" at bounding box center [747, 118] width 82 height 41
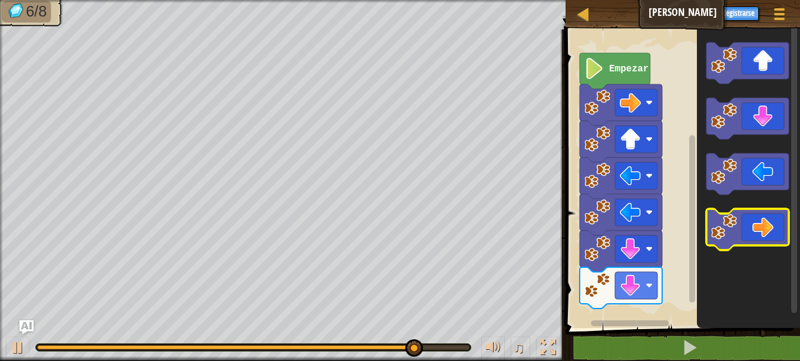
click at [750, 233] on icon "Espacio de trabajo de Blockly" at bounding box center [747, 229] width 82 height 41
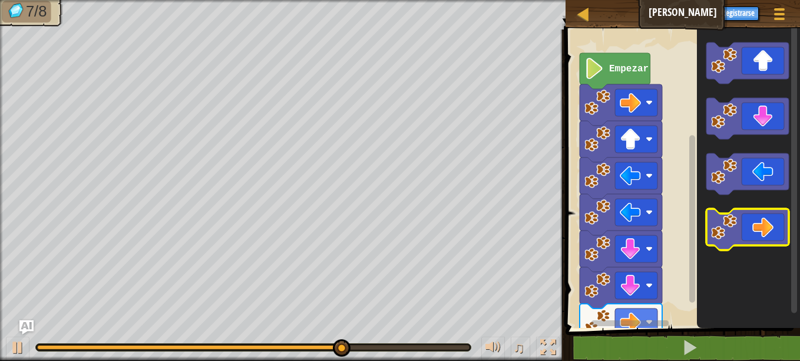
click at [750, 233] on icon "Espacio de trabajo de Blockly" at bounding box center [747, 229] width 82 height 41
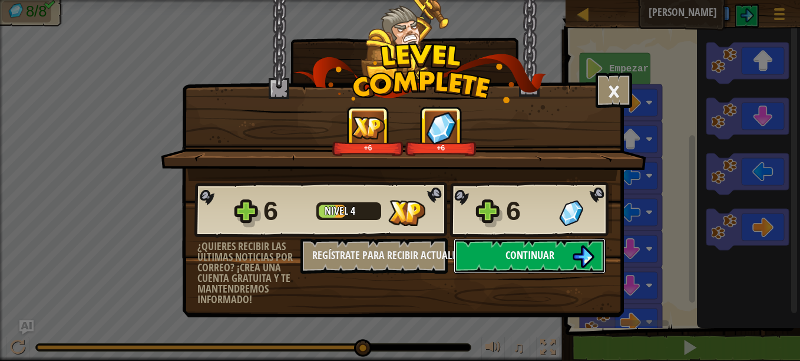
click at [550, 259] on span "Continuar" at bounding box center [529, 254] width 49 height 15
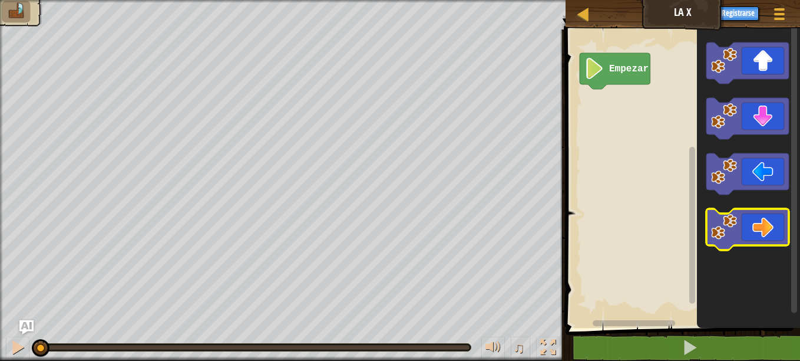
click at [757, 220] on icon "Espacio de trabajo de Blockly" at bounding box center [747, 229] width 82 height 41
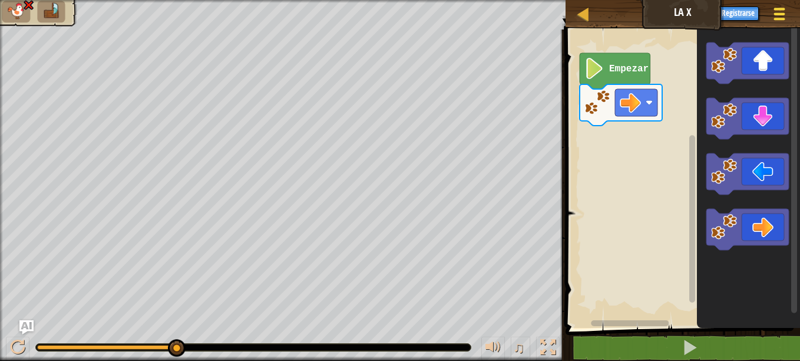
click at [775, 8] on span at bounding box center [779, 9] width 11 height 2
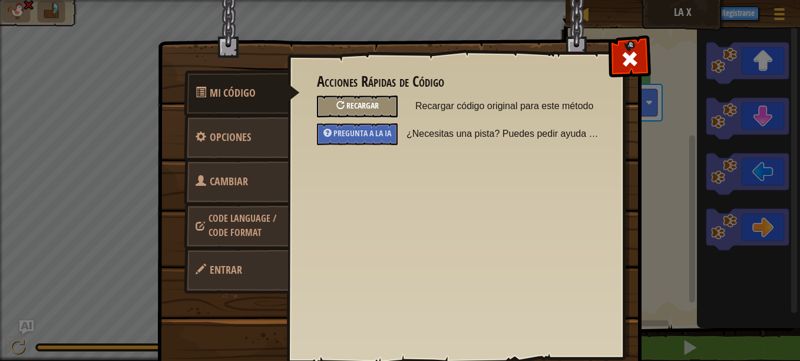
click at [352, 105] on span "Recargar" at bounding box center [362, 105] width 32 height 11
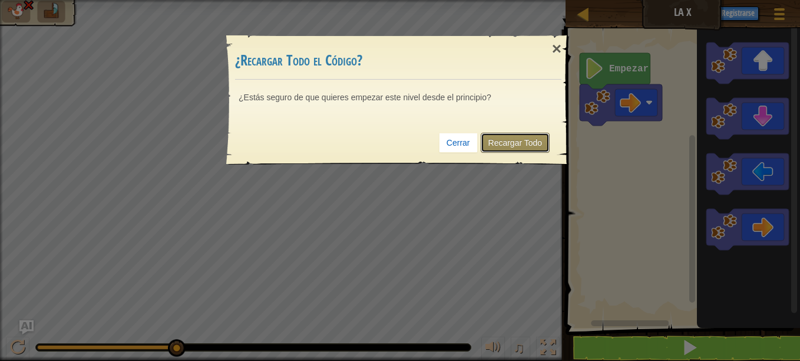
click at [501, 138] on link "Recargar Todo" at bounding box center [516, 143] width 70 height 20
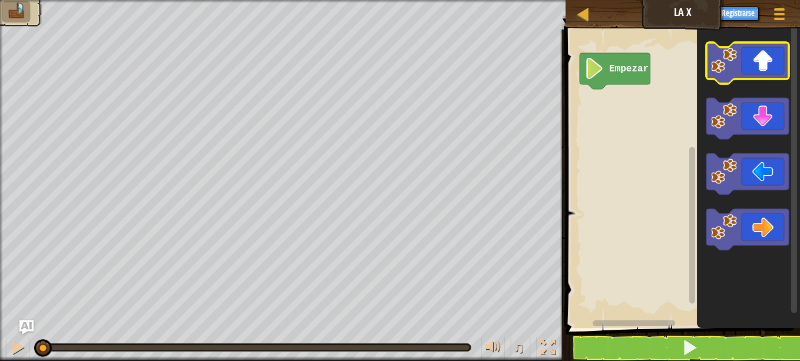
click at [756, 75] on icon "Espacio de trabajo de Blockly" at bounding box center [747, 62] width 82 height 41
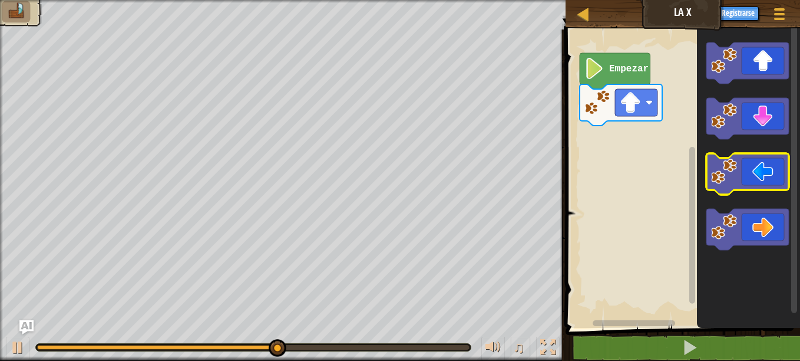
click at [759, 184] on icon "Espacio de trabajo de Blockly" at bounding box center [747, 173] width 82 height 41
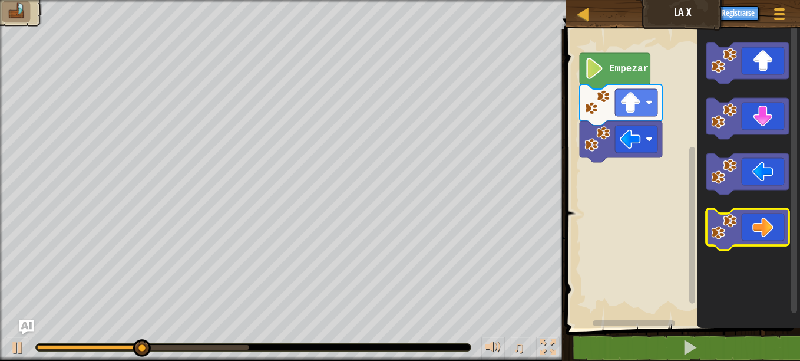
click at [762, 231] on icon "Espacio de trabajo de Blockly" at bounding box center [747, 229] width 82 height 41
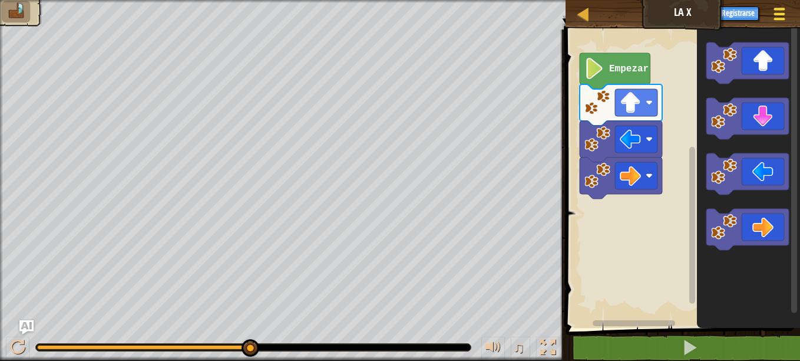
click at [773, 12] on div at bounding box center [779, 13] width 16 height 17
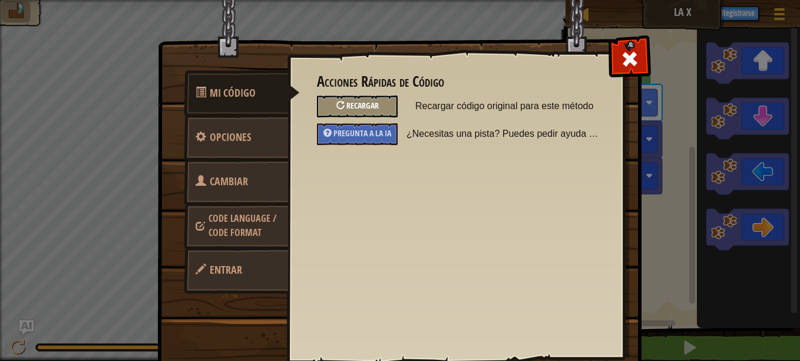
click at [363, 105] on span "Recargar" at bounding box center [362, 105] width 32 height 11
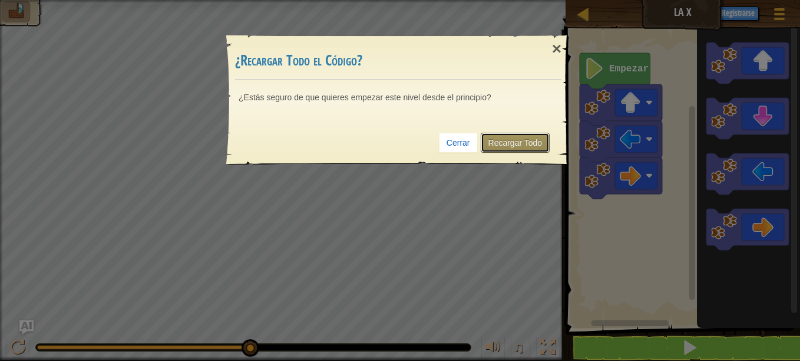
click at [518, 139] on link "Recargar Todo" at bounding box center [516, 143] width 70 height 20
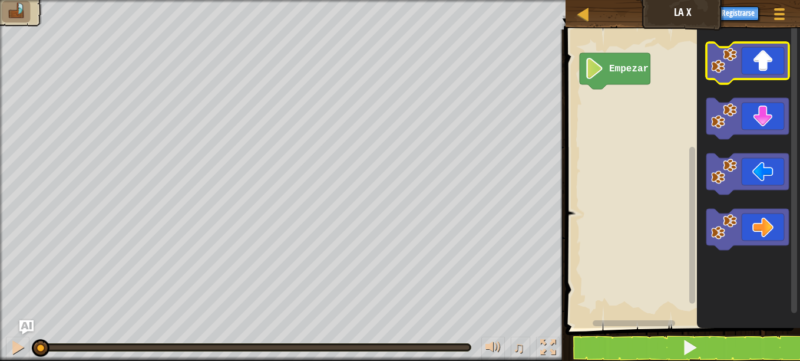
click at [756, 60] on icon "Espacio de trabajo de Blockly" at bounding box center [747, 62] width 82 height 41
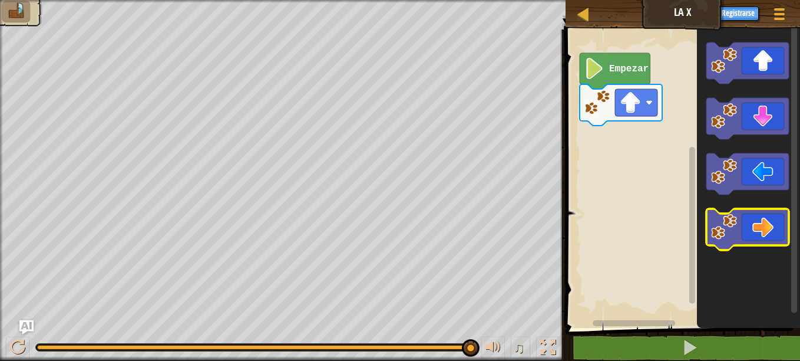
click at [769, 227] on icon "Espacio de trabajo de Blockly" at bounding box center [747, 229] width 82 height 41
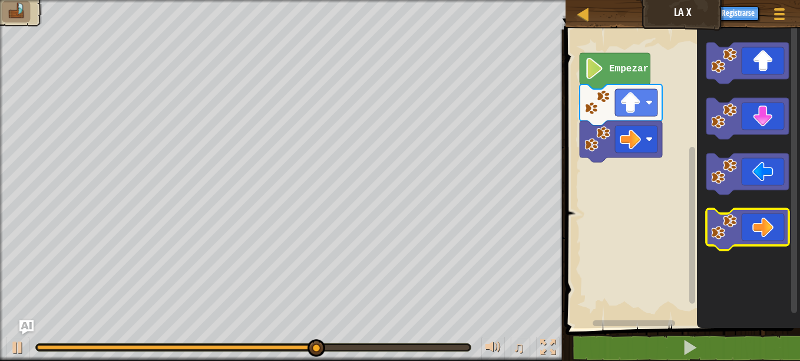
click at [769, 227] on icon "Espacio de trabajo de Blockly" at bounding box center [747, 229] width 82 height 41
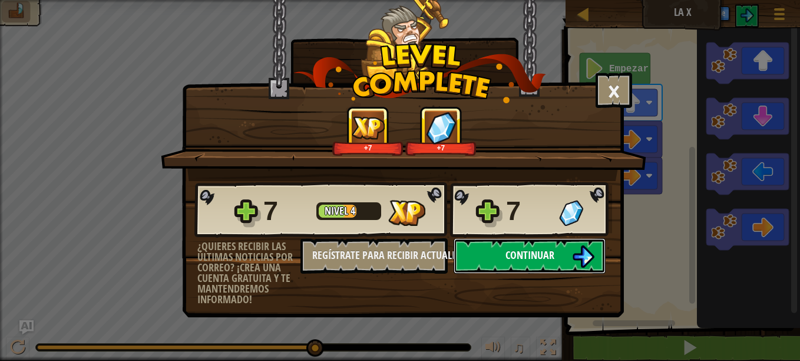
click at [535, 250] on span "Continuar" at bounding box center [529, 254] width 49 height 15
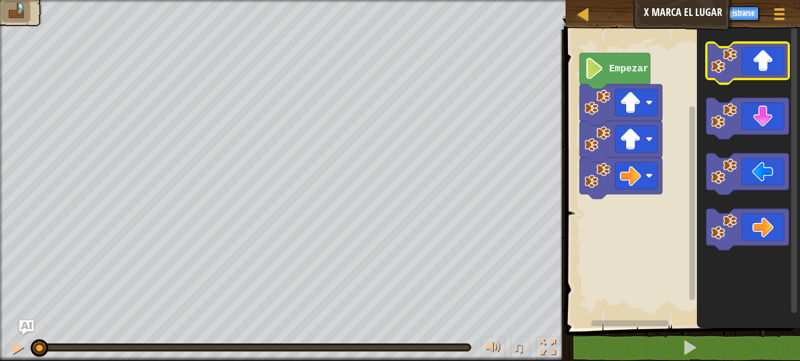
click at [751, 62] on icon "Espacio de trabajo de Blockly" at bounding box center [747, 62] width 82 height 41
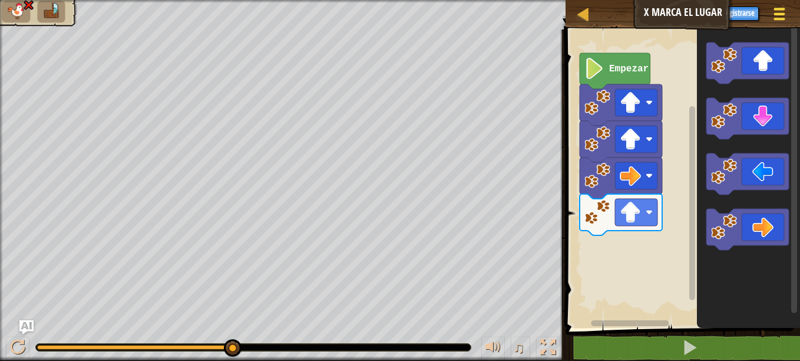
click at [781, 14] on span at bounding box center [779, 14] width 11 height 2
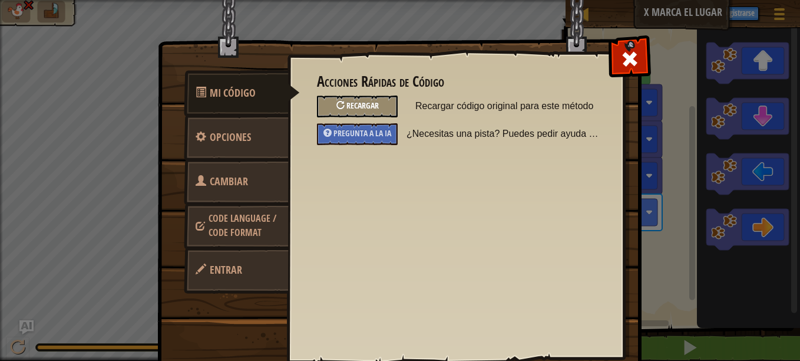
drag, startPoint x: 375, startPoint y: 97, endPoint x: 333, endPoint y: 105, distance: 42.5
click at [336, 105] on div at bounding box center [340, 105] width 8 height 8
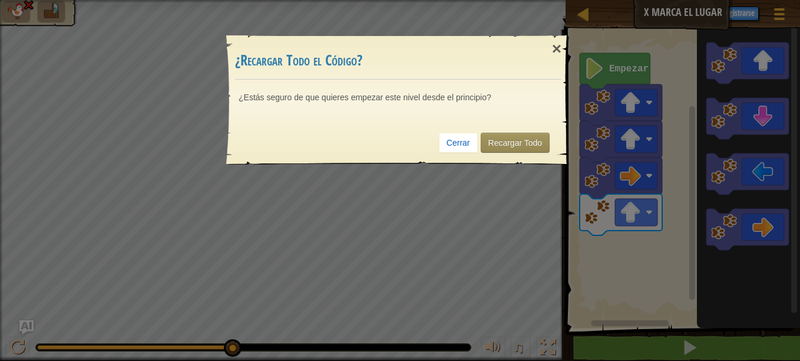
click at [333, 121] on div "Cerrar Recargar Todo" at bounding box center [398, 143] width 326 height 44
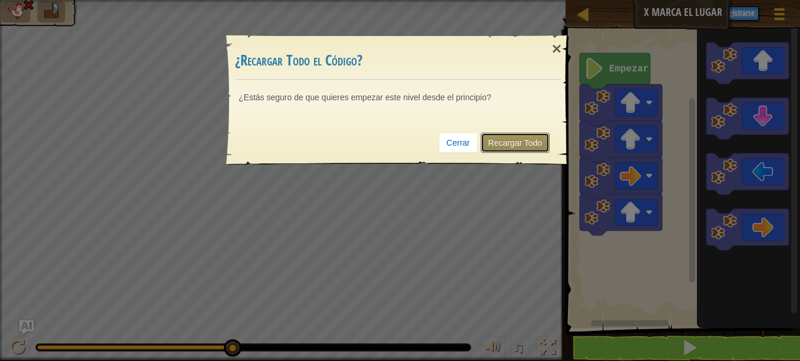
click at [528, 141] on link "Recargar Todo" at bounding box center [516, 143] width 70 height 20
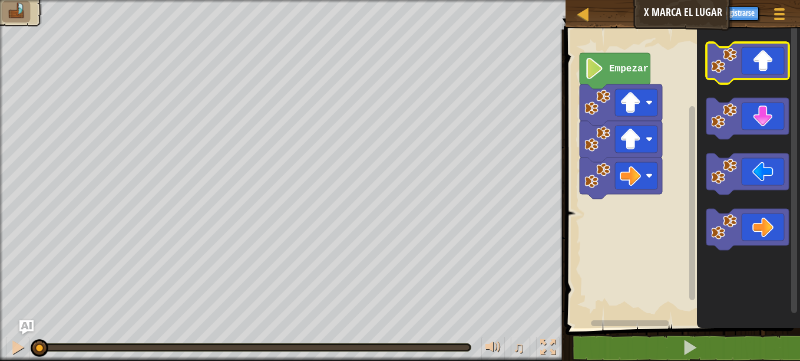
click at [758, 64] on icon "Espacio de trabajo de Blockly" at bounding box center [747, 62] width 82 height 41
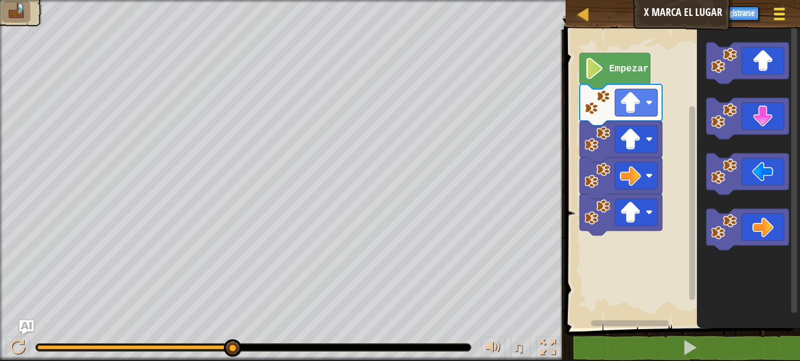
click at [772, 5] on button "Menú del Juego" at bounding box center [779, 16] width 31 height 29
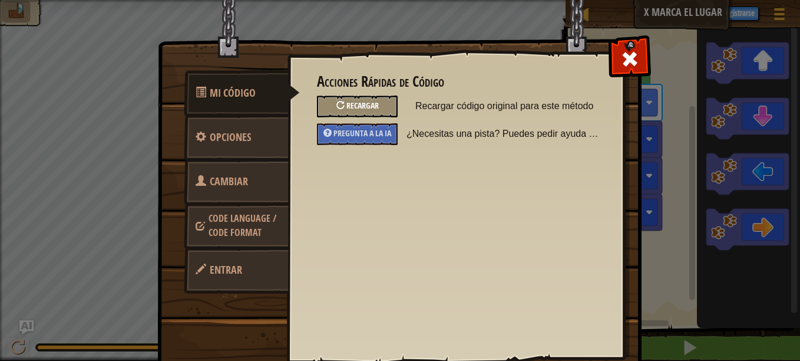
click at [355, 105] on span "Recargar" at bounding box center [362, 105] width 32 height 11
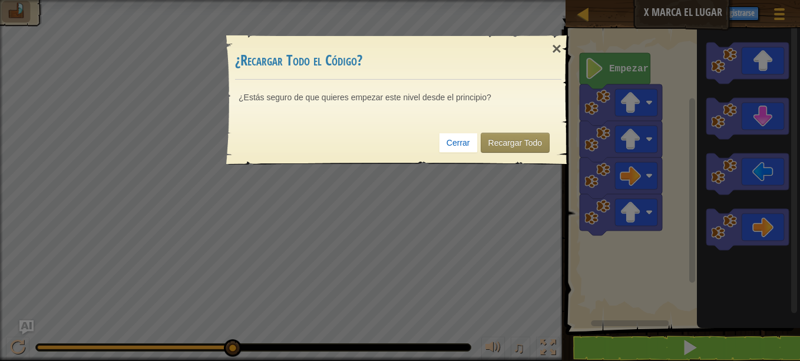
click at [510, 130] on div "Cerrar Recargar Todo" at bounding box center [398, 143] width 326 height 44
click at [498, 135] on link "Recargar Todo" at bounding box center [516, 143] width 70 height 20
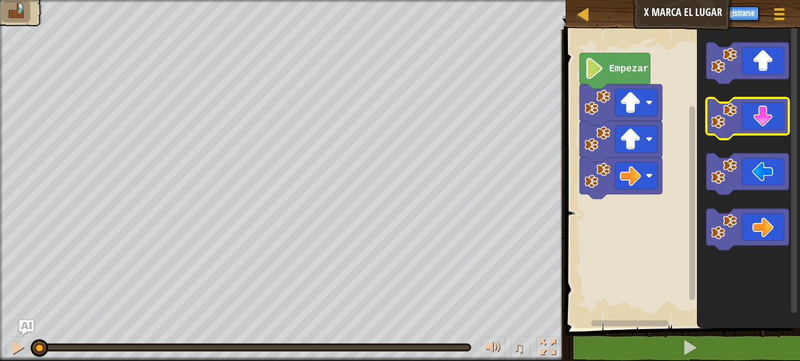
click at [764, 122] on icon "Espacio de trabajo de Blockly" at bounding box center [747, 118] width 82 height 41
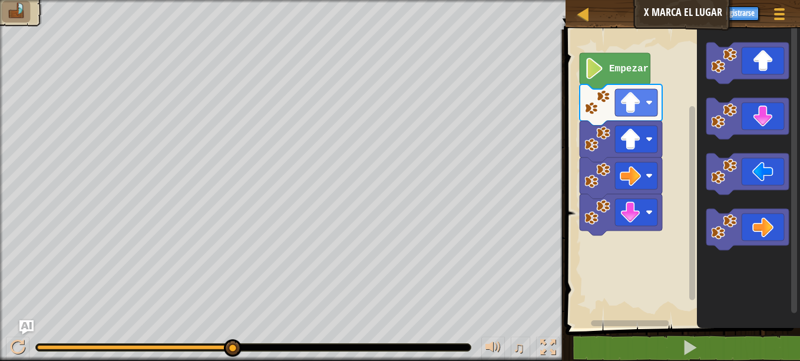
drag, startPoint x: 781, startPoint y: 15, endPoint x: 781, endPoint y: 0, distance: 15.3
click at [781, 0] on div "Mapa X Marca el Lugar Menú del Juego Registrarse Ask AI" at bounding box center [683, 14] width 234 height 29
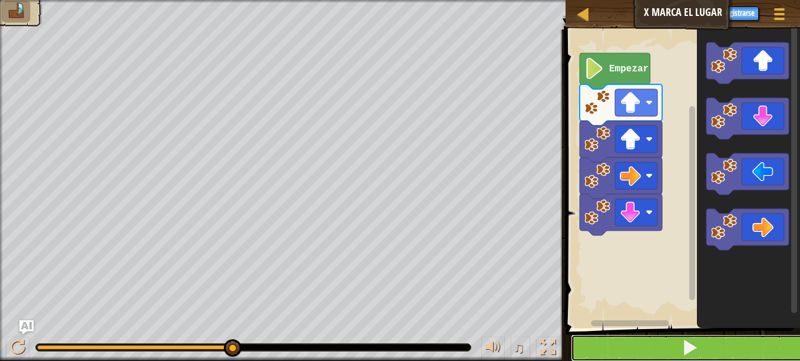
drag, startPoint x: 781, startPoint y: 15, endPoint x: 667, endPoint y: 342, distance: 346.1
click at [667, 342] on button at bounding box center [690, 347] width 238 height 27
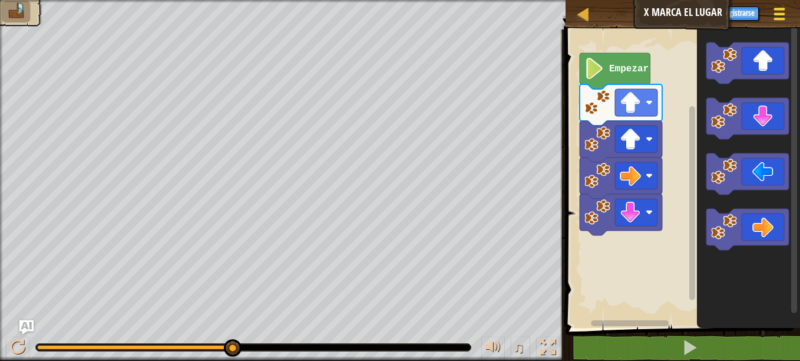
click at [779, 15] on div at bounding box center [779, 13] width 16 height 17
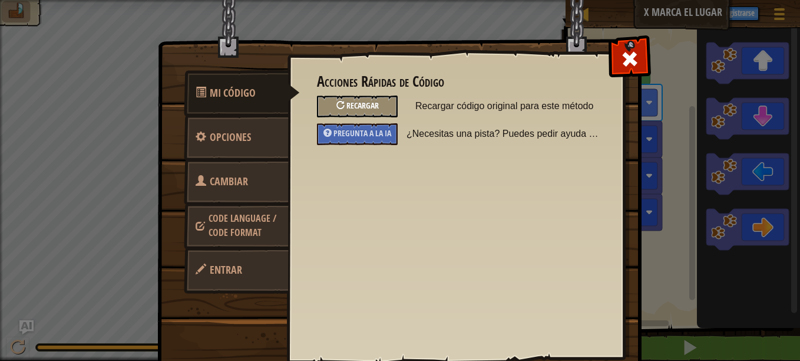
drag, startPoint x: 361, startPoint y: 101, endPoint x: 340, endPoint y: 106, distance: 21.9
drag, startPoint x: 340, startPoint y: 106, endPoint x: 325, endPoint y: 100, distance: 16.6
click at [325, 100] on div "Recargar" at bounding box center [357, 106] width 81 height 22
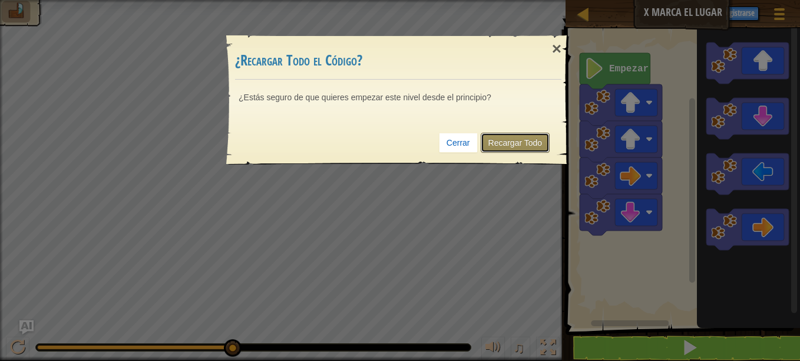
click at [531, 143] on link "Recargar Todo" at bounding box center [516, 143] width 70 height 20
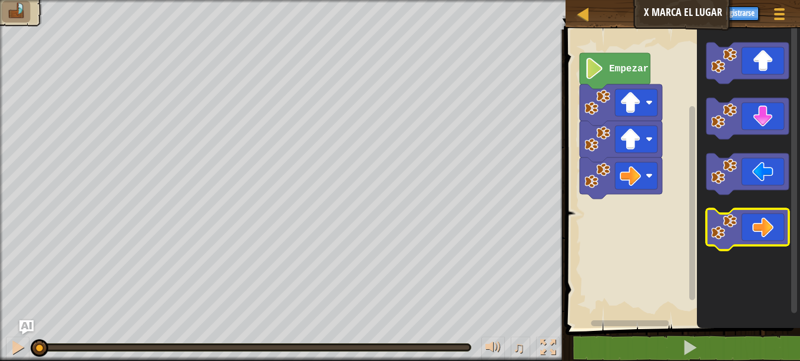
click at [736, 220] on image "Espacio de trabajo de Blockly" at bounding box center [724, 227] width 26 height 26
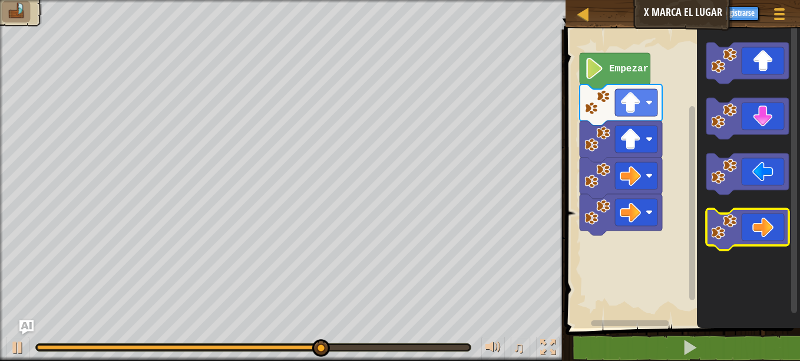
click at [773, 236] on icon "Espacio de trabajo de Blockly" at bounding box center [747, 229] width 82 height 41
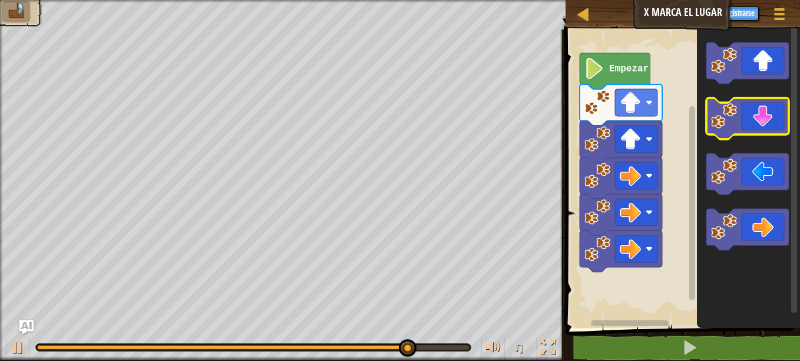
click at [755, 116] on icon "Espacio de trabajo de Blockly" at bounding box center [747, 118] width 82 height 41
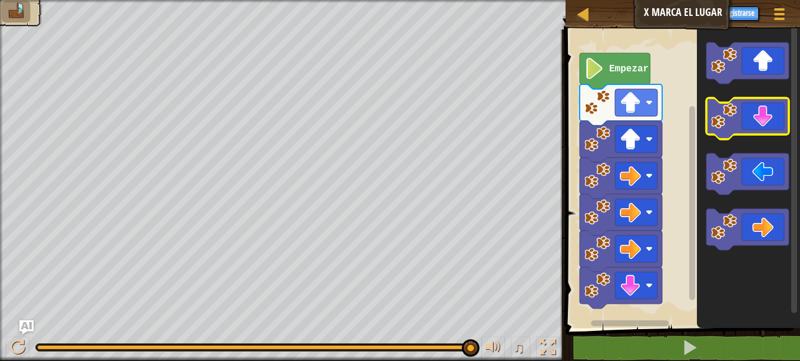
click at [747, 125] on icon "Espacio de trabajo de Blockly" at bounding box center [747, 118] width 82 height 41
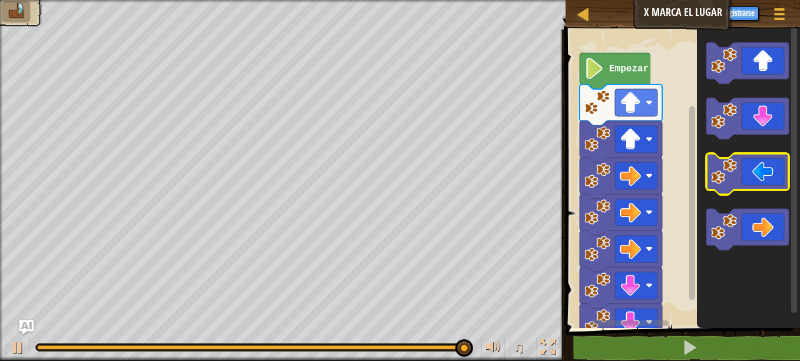
click at [759, 179] on icon "Espacio de trabajo de Blockly" at bounding box center [747, 173] width 82 height 41
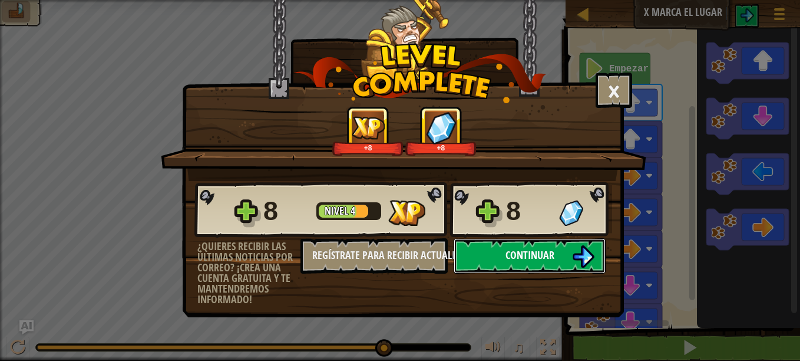
click at [554, 250] on button "Continuar" at bounding box center [530, 255] width 152 height 35
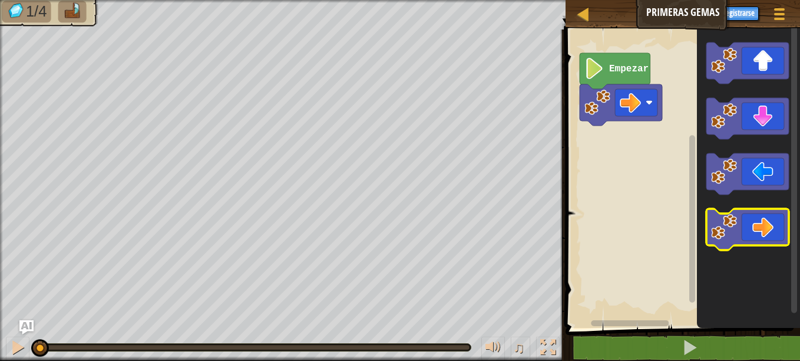
click at [766, 227] on icon "Espacio de trabajo de Blockly" at bounding box center [747, 229] width 82 height 41
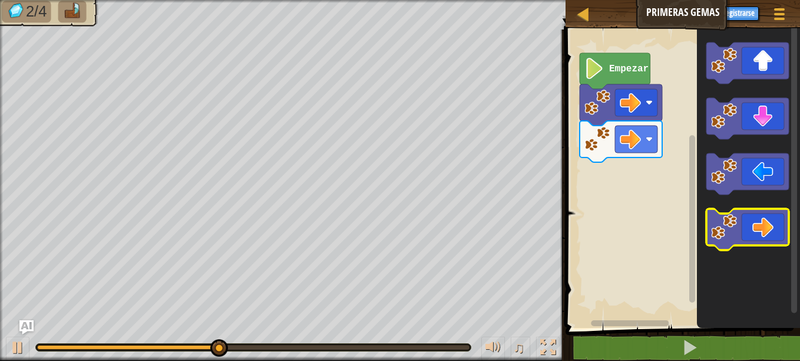
click at [770, 227] on icon "Espacio de trabajo de Blockly" at bounding box center [747, 229] width 82 height 41
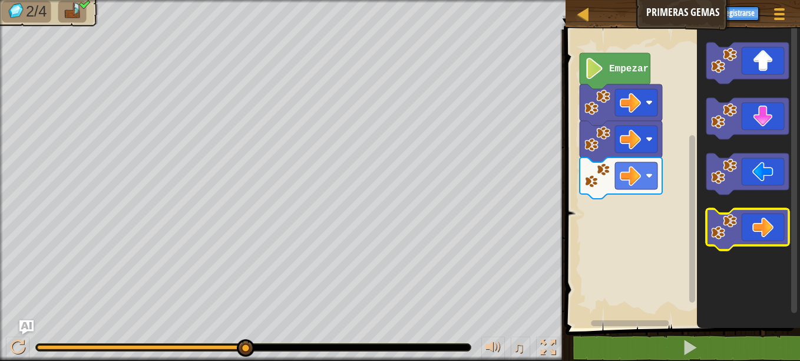
click at [756, 230] on icon "Espacio de trabajo de Blockly" at bounding box center [747, 229] width 82 height 41
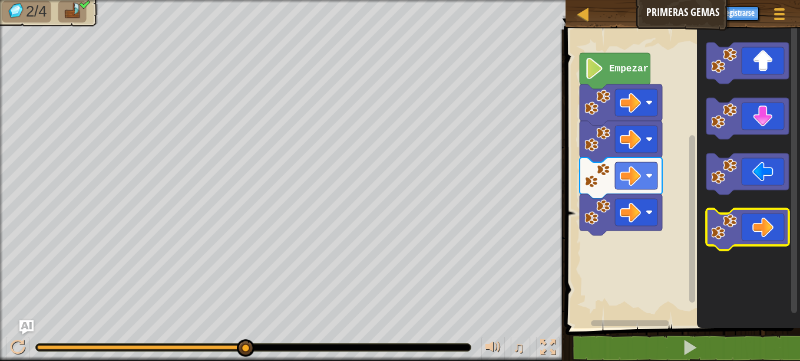
click at [758, 227] on icon "Espacio de trabajo de Blockly" at bounding box center [747, 229] width 82 height 41
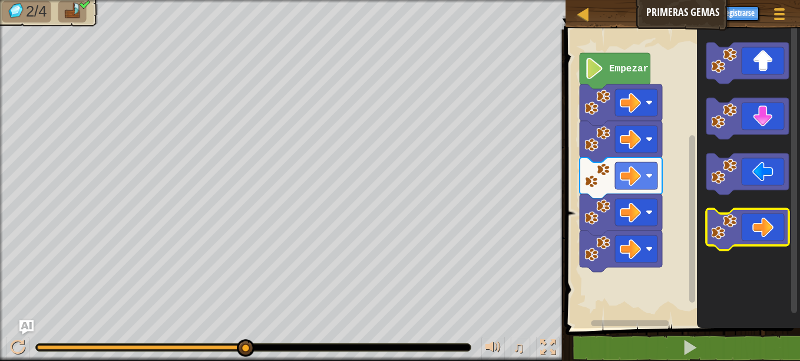
click at [758, 226] on icon "Espacio de trabajo de Blockly" at bounding box center [747, 229] width 82 height 41
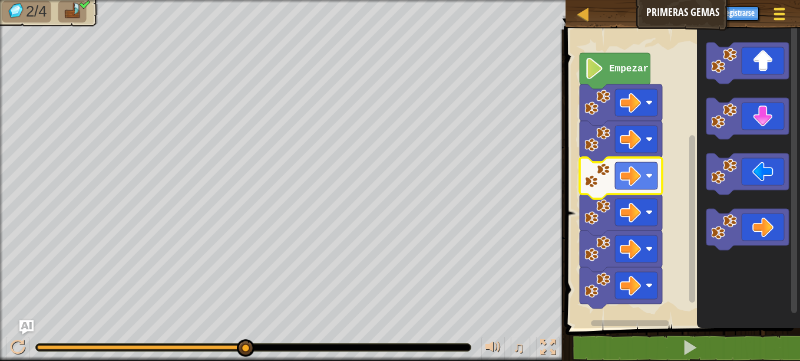
click at [777, 13] on span at bounding box center [779, 14] width 11 height 2
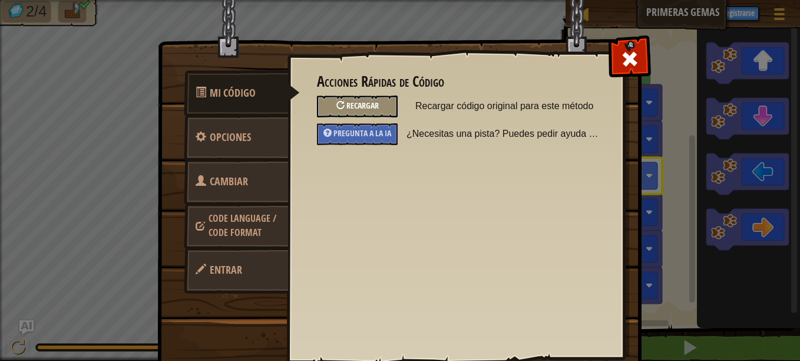
drag, startPoint x: 371, startPoint y: 99, endPoint x: 350, endPoint y: 104, distance: 21.7
drag, startPoint x: 350, startPoint y: 104, endPoint x: 326, endPoint y: 102, distance: 23.6
click at [326, 102] on div "Recargar" at bounding box center [357, 106] width 81 height 22
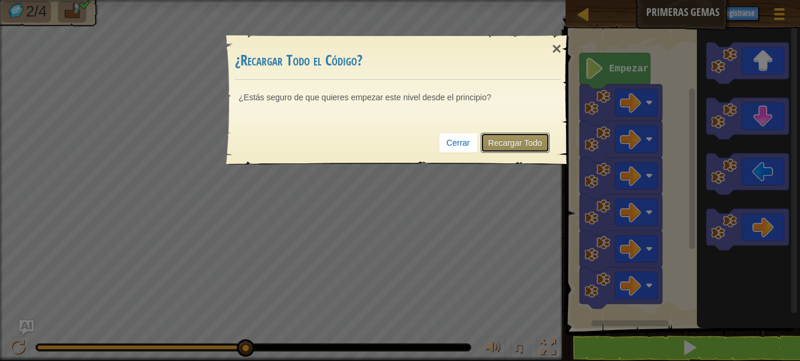
click at [521, 138] on link "Recargar Todo" at bounding box center [516, 143] width 70 height 20
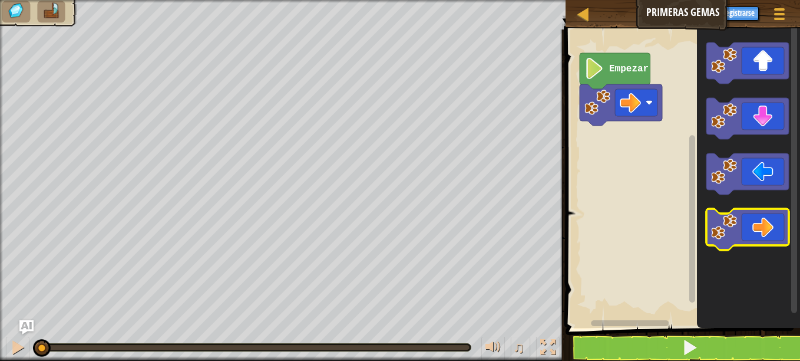
click at [759, 216] on icon "Espacio de trabajo de Blockly" at bounding box center [747, 229] width 82 height 41
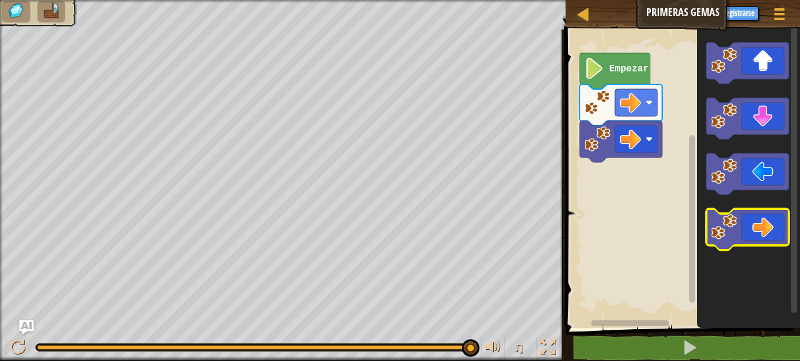
click at [772, 236] on icon "Espacio de trabajo de Blockly" at bounding box center [747, 229] width 82 height 41
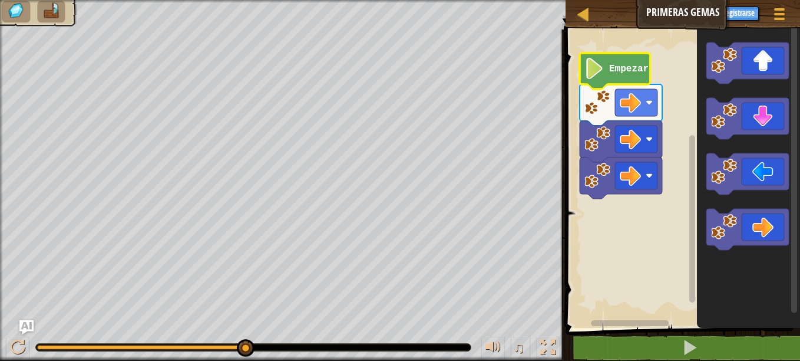
click at [596, 71] on image "Espacio de trabajo de Blockly" at bounding box center [594, 68] width 20 height 21
click at [615, 65] on text "Empezar" at bounding box center [628, 69] width 39 height 11
click at [617, 68] on text "Empezar" at bounding box center [628, 69] width 39 height 11
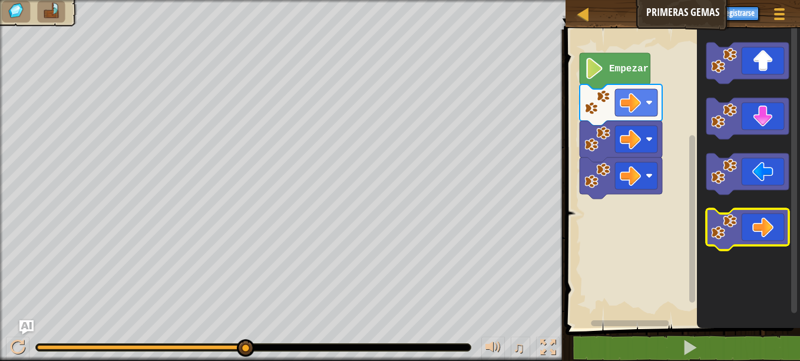
click at [758, 234] on icon "Espacio de trabajo de Blockly" at bounding box center [747, 229] width 82 height 41
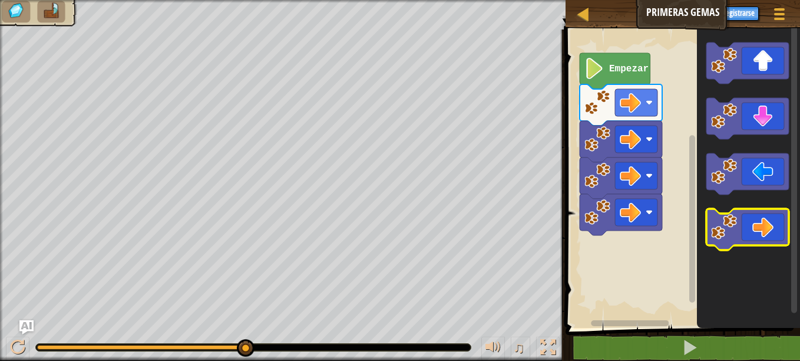
click at [752, 241] on icon "Espacio de trabajo de Blockly" at bounding box center [747, 229] width 82 height 41
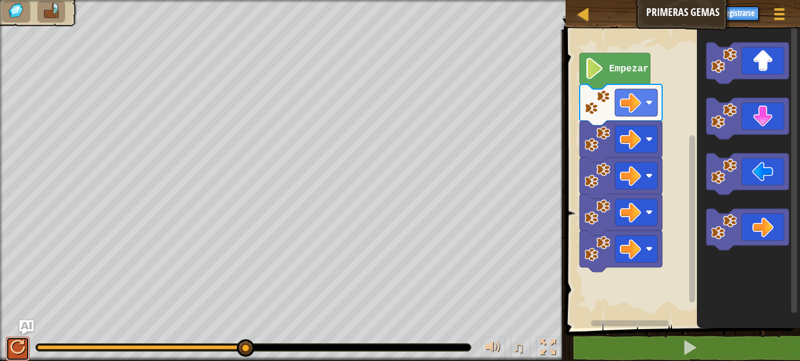
click at [15, 341] on div at bounding box center [17, 346] width 15 height 15
click at [18, 346] on div at bounding box center [17, 346] width 15 height 15
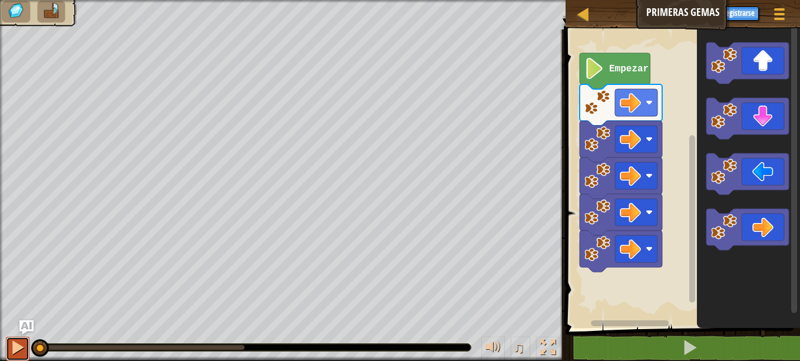
click at [18, 346] on button at bounding box center [18, 348] width 24 height 24
click at [18, 346] on div at bounding box center [17, 346] width 15 height 15
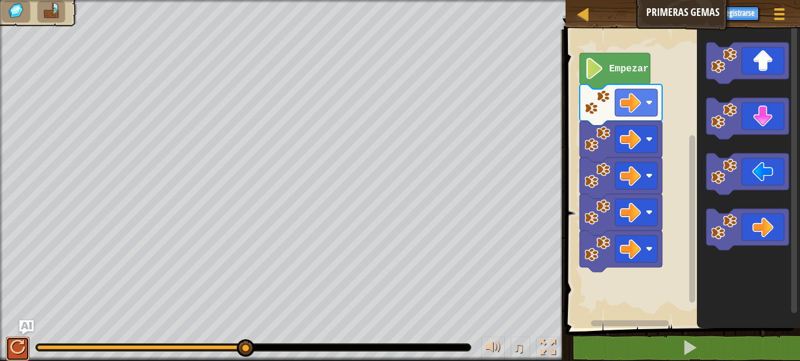
click at [18, 346] on div at bounding box center [17, 346] width 15 height 15
click at [16, 337] on button at bounding box center [18, 348] width 24 height 24
click at [776, 15] on div at bounding box center [779, 13] width 16 height 17
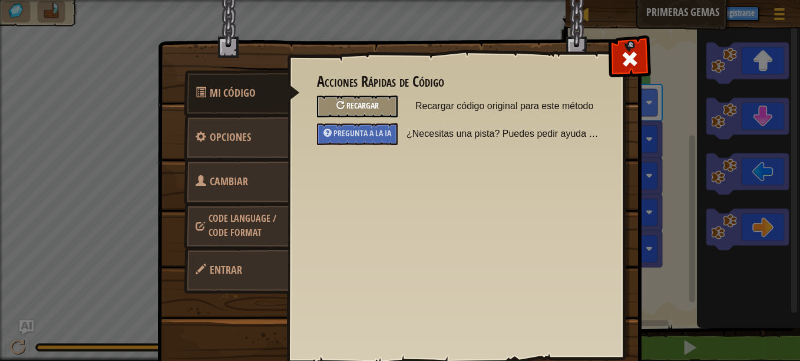
click at [356, 98] on div "Recargar" at bounding box center [357, 106] width 81 height 22
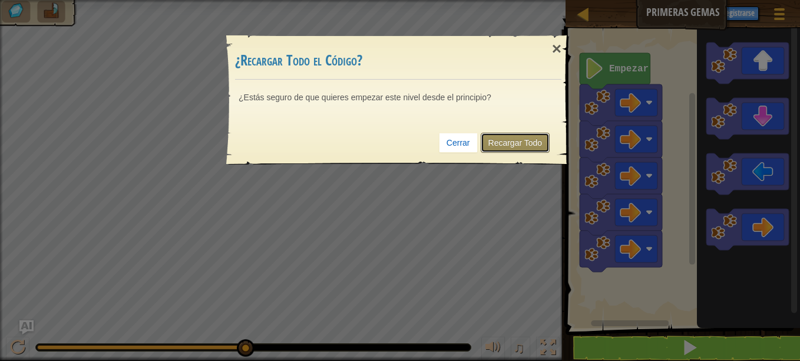
click at [515, 141] on link "Recargar Todo" at bounding box center [516, 143] width 70 height 20
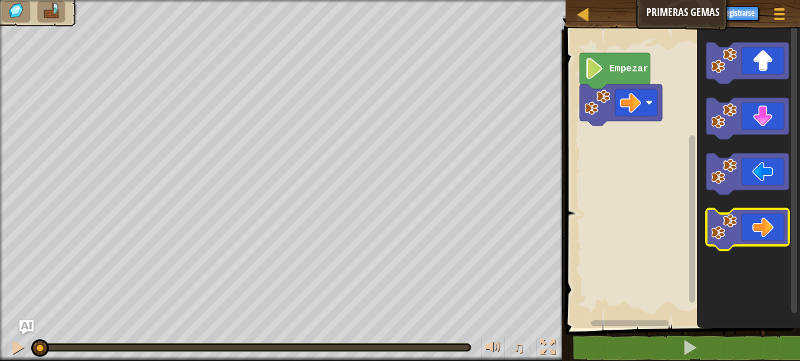
click at [753, 224] on icon "Espacio de trabajo de Blockly" at bounding box center [747, 229] width 82 height 41
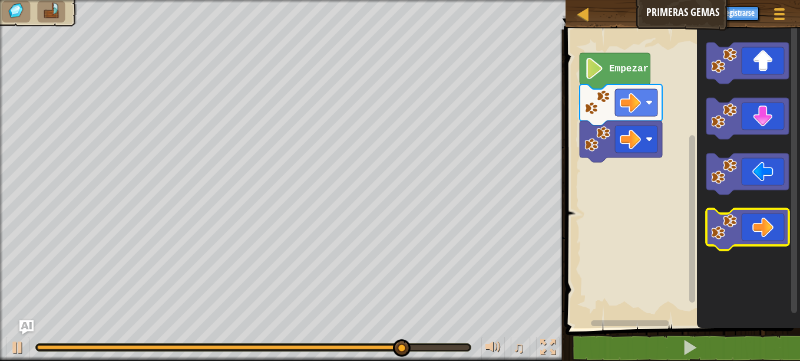
click at [748, 239] on icon "Espacio de trabajo de Blockly" at bounding box center [747, 229] width 82 height 41
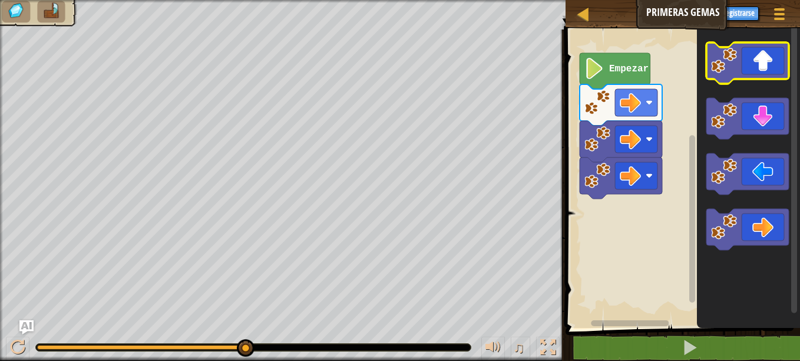
click at [763, 56] on icon "Espacio de trabajo de Blockly" at bounding box center [747, 62] width 82 height 41
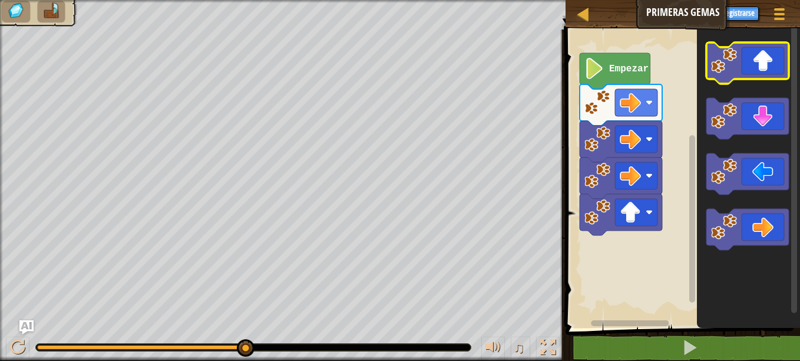
click at [766, 57] on icon "Espacio de trabajo de Blockly" at bounding box center [747, 62] width 82 height 41
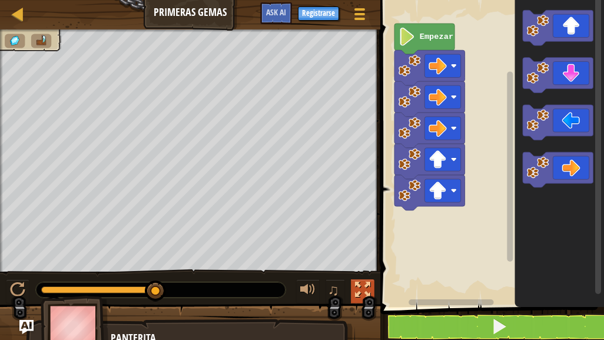
click at [361, 285] on div at bounding box center [362, 289] width 15 height 15
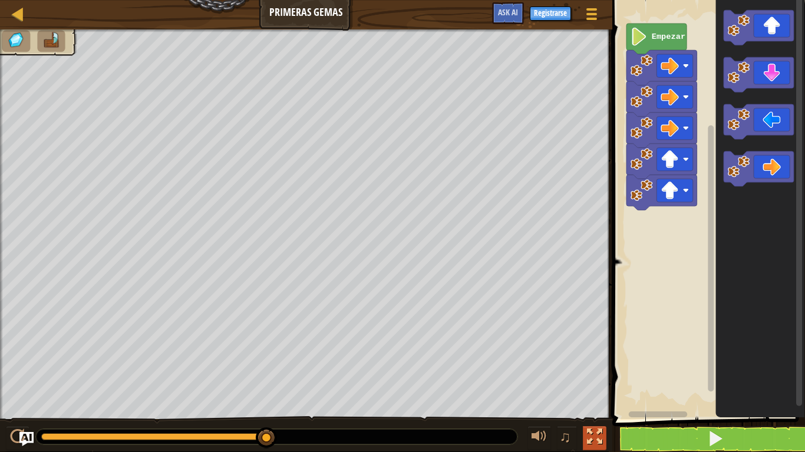
click at [597, 360] on div at bounding box center [594, 436] width 15 height 15
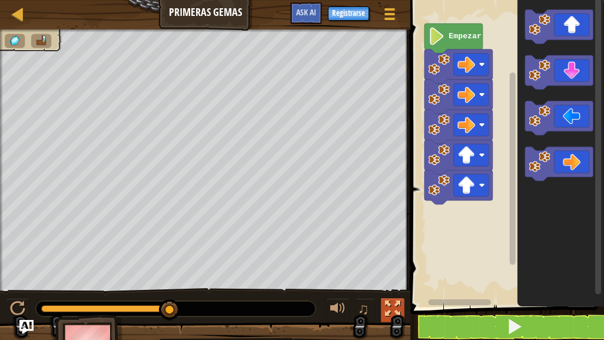
click at [390, 299] on button at bounding box center [393, 310] width 24 height 24
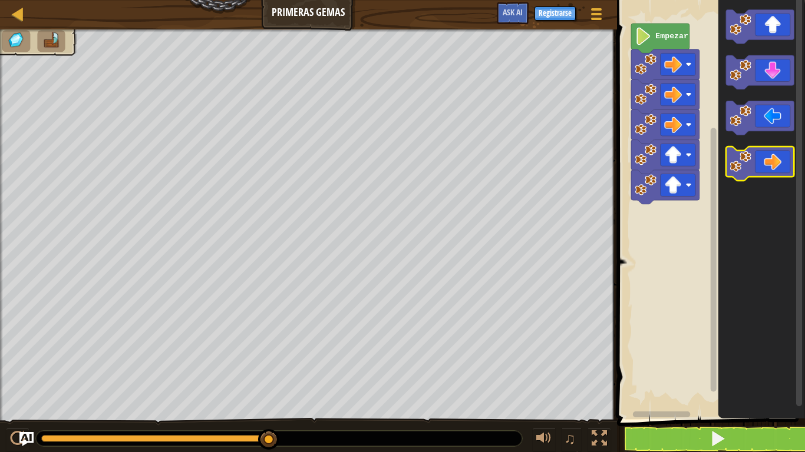
click at [753, 171] on icon "Espacio de trabajo de Blockly" at bounding box center [760, 164] width 68 height 34
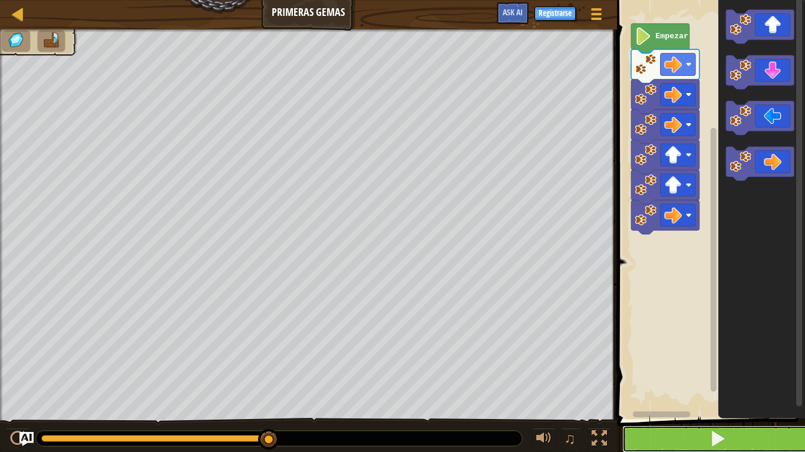
click at [640, 360] on button at bounding box center [717, 439] width 191 height 27
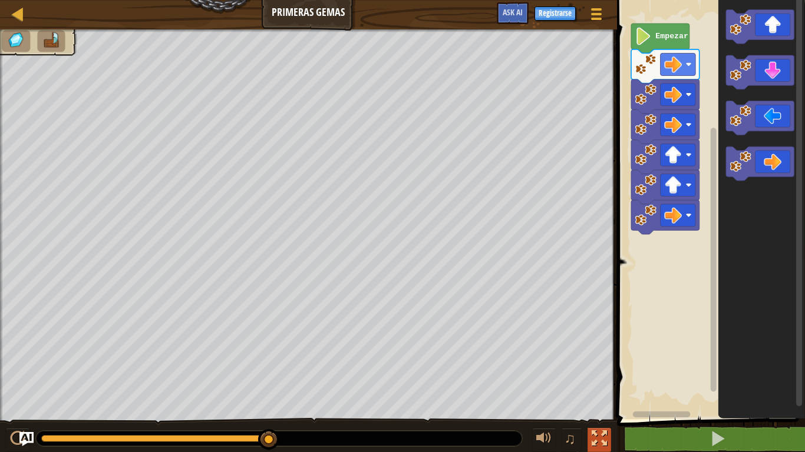
click at [591, 360] on div at bounding box center [598, 438] width 15 height 15
